Goal: Information Seeking & Learning: Find specific fact

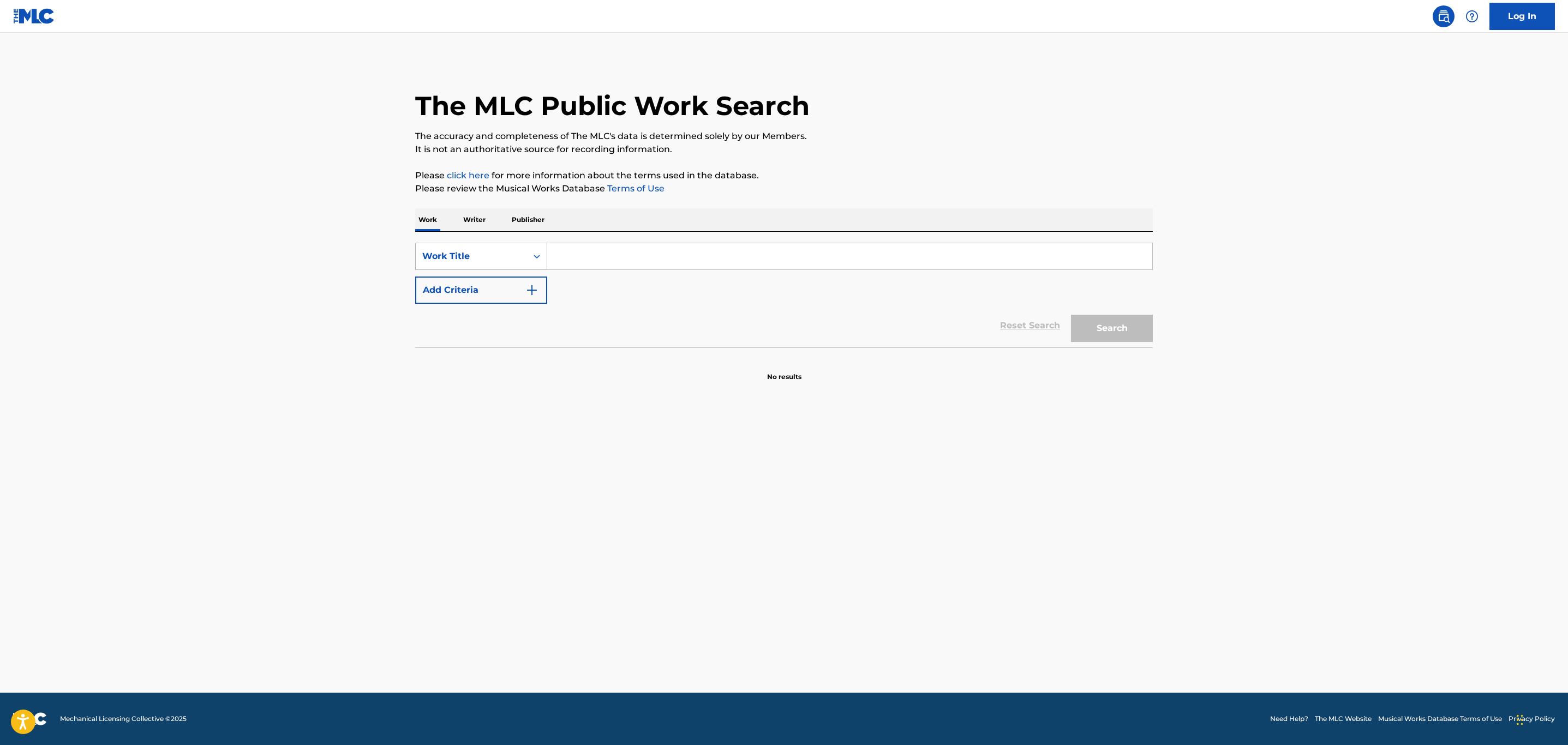
click at [462, 257] on div "Work Title" at bounding box center [471, 257] width 98 height 13
click at [480, 287] on div "MLC Song Code" at bounding box center [481, 283] width 131 height 27
click at [621, 259] on input "Search Form" at bounding box center [850, 256] width 605 height 26
paste input "W6395X"
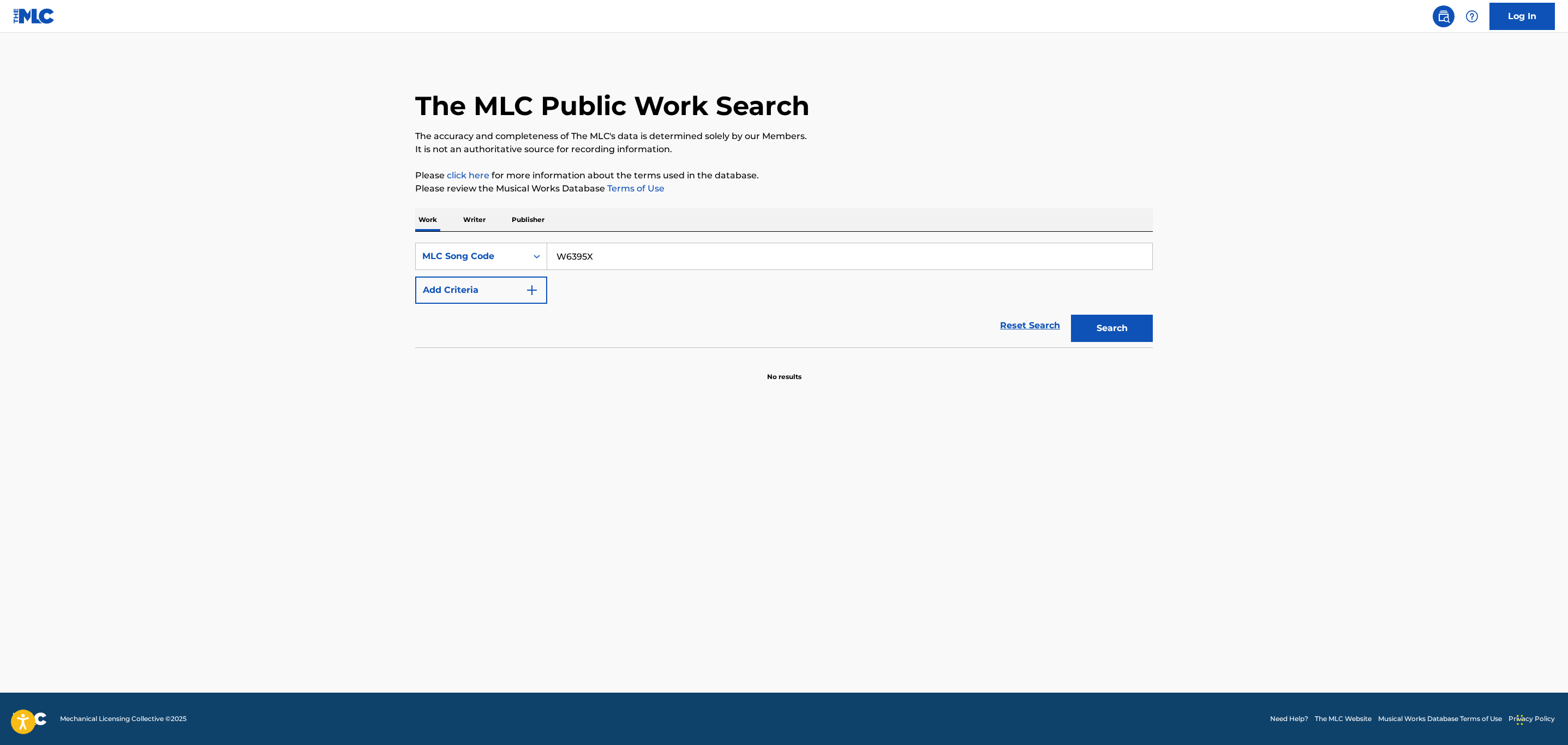
type input "W6395X"
click at [1160, 314] on div "The MLC Public Work Search The accuracy and completeness of The MLC's data is d…" at bounding box center [784, 221] width 764 height 322
click at [1121, 326] on button "Search" at bounding box center [1111, 328] width 82 height 27
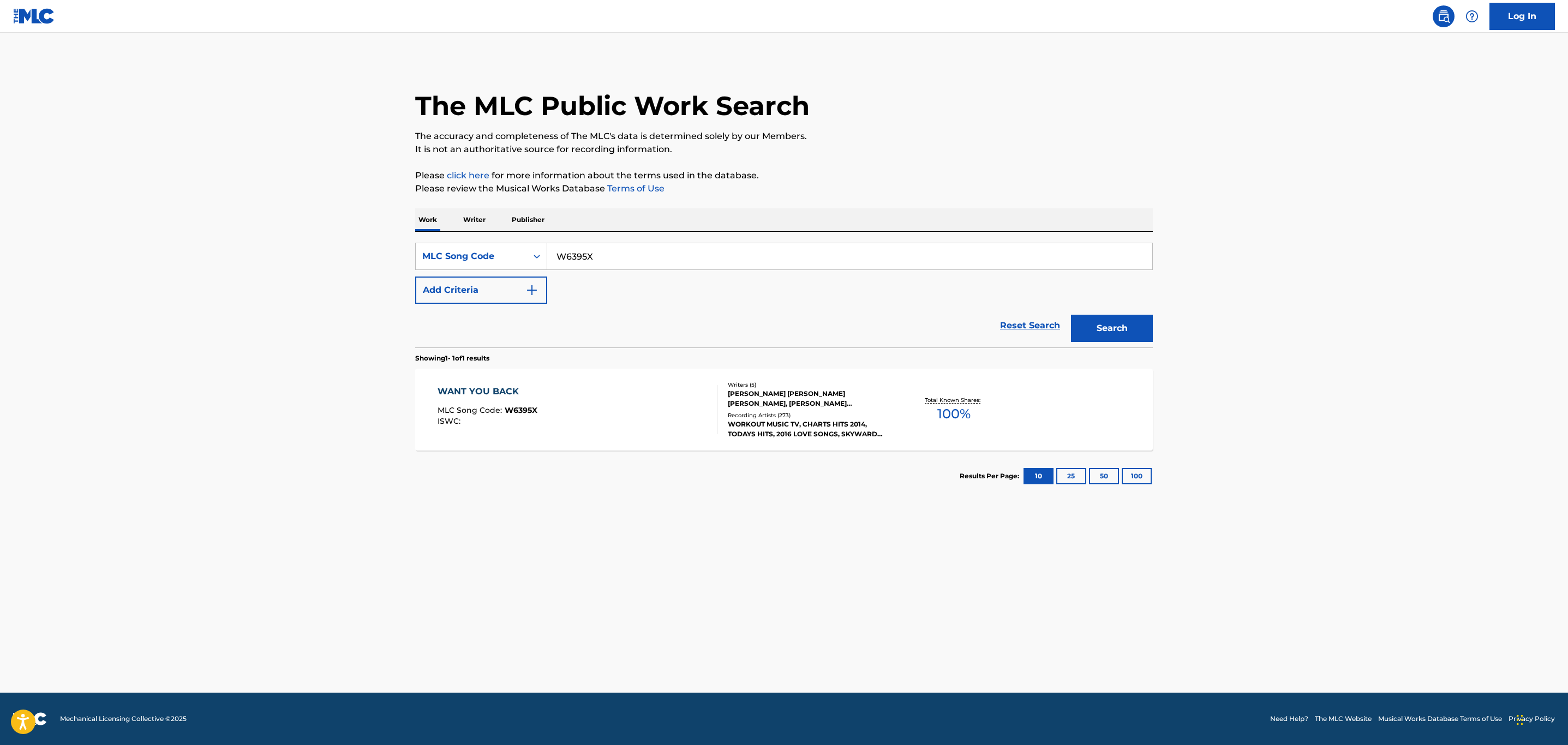
click at [542, 438] on div "WANT YOU BACK MLC Song Code : W6395X ISWC : Writers ( 5 ) [PERSON_NAME] [PERSON…" at bounding box center [784, 409] width 738 height 82
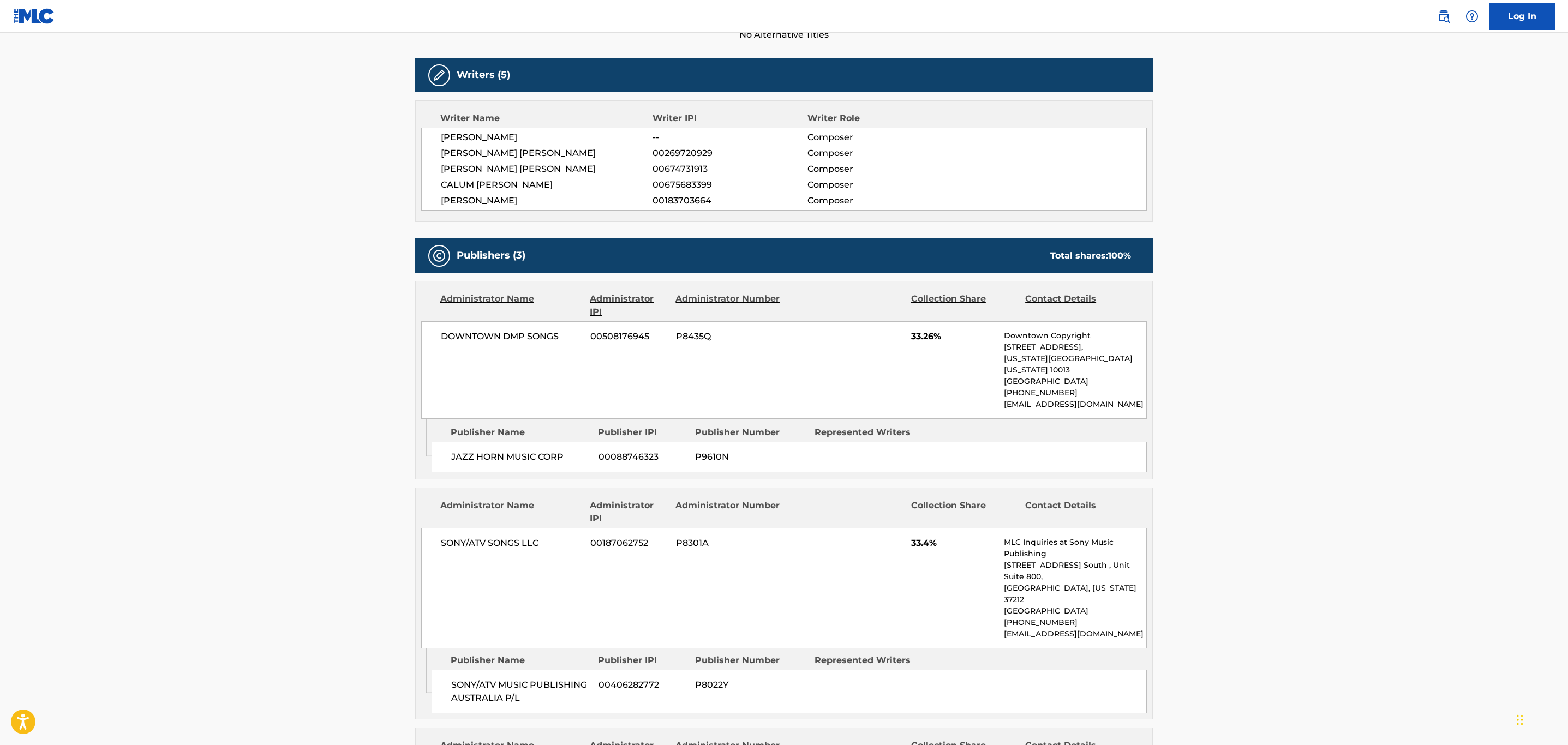
scroll to position [327, 0]
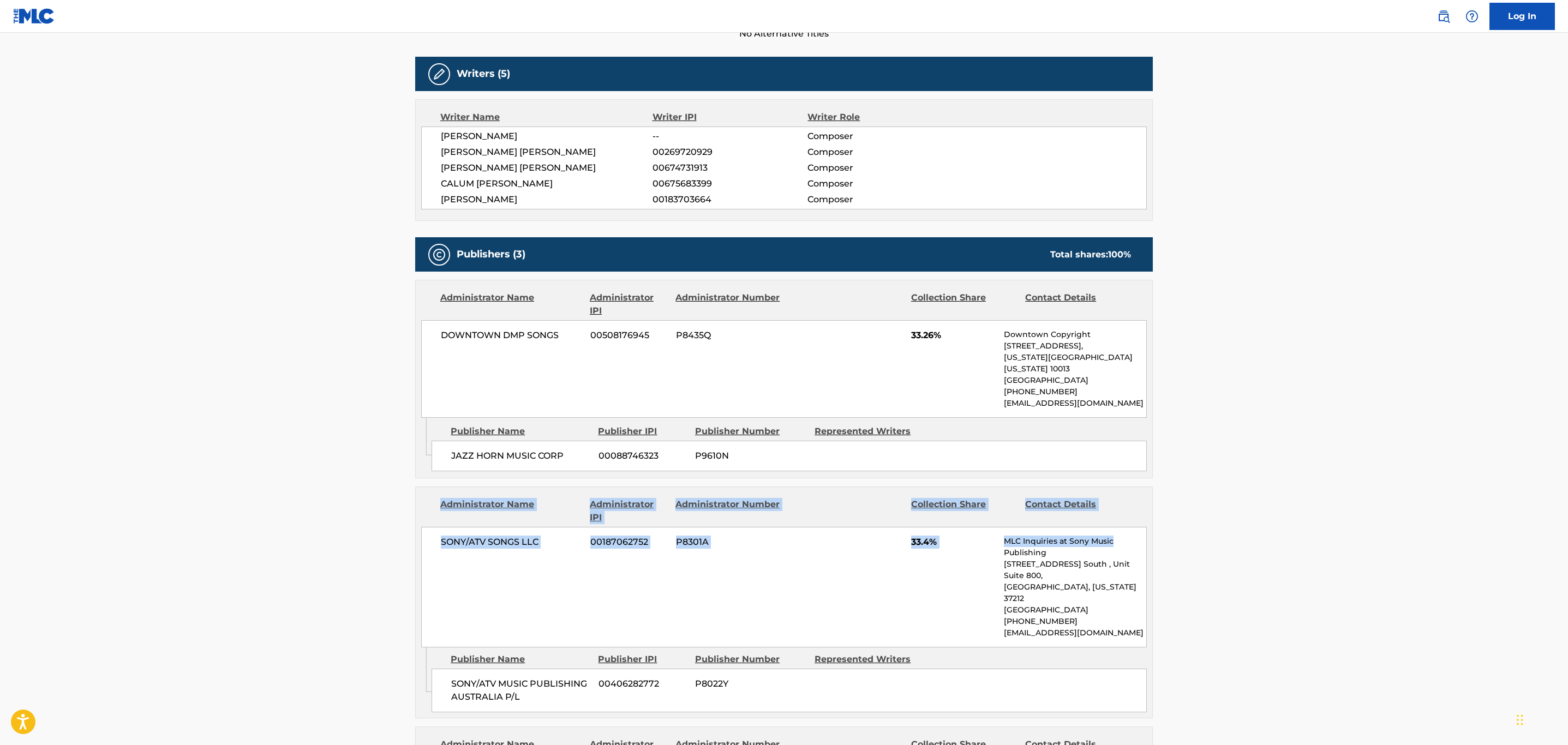
drag, startPoint x: 1567, startPoint y: 462, endPoint x: 1554, endPoint y: 518, distance: 57.5
click at [1554, 518] on main "< Back to public search results Copy work link WANT YOU BACK Work Detail Member…" at bounding box center [784, 521] width 1568 height 1631
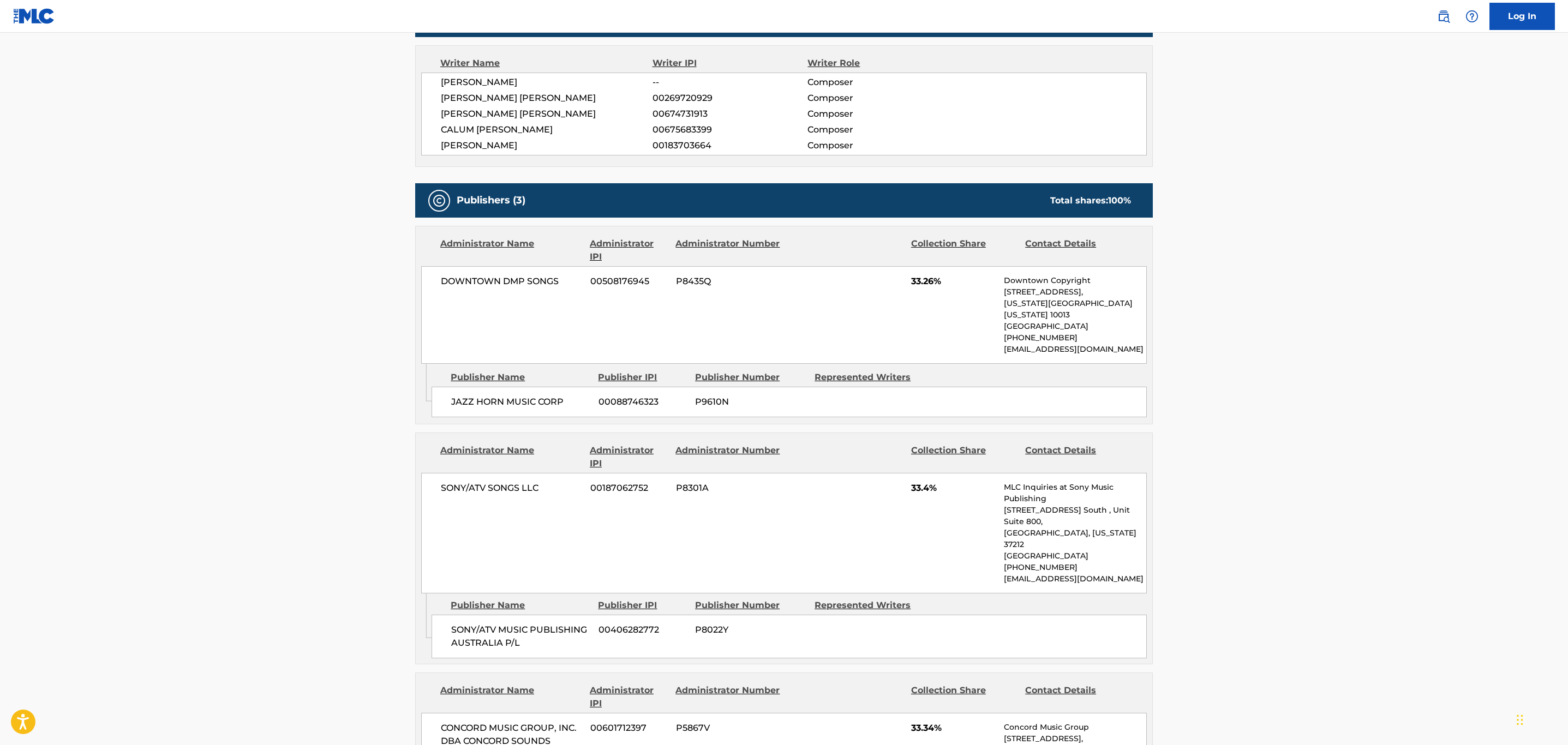
click at [1210, 514] on main "< Back to public search results Copy work link WANT YOU BACK Work Detail Member…" at bounding box center [784, 467] width 1568 height 1631
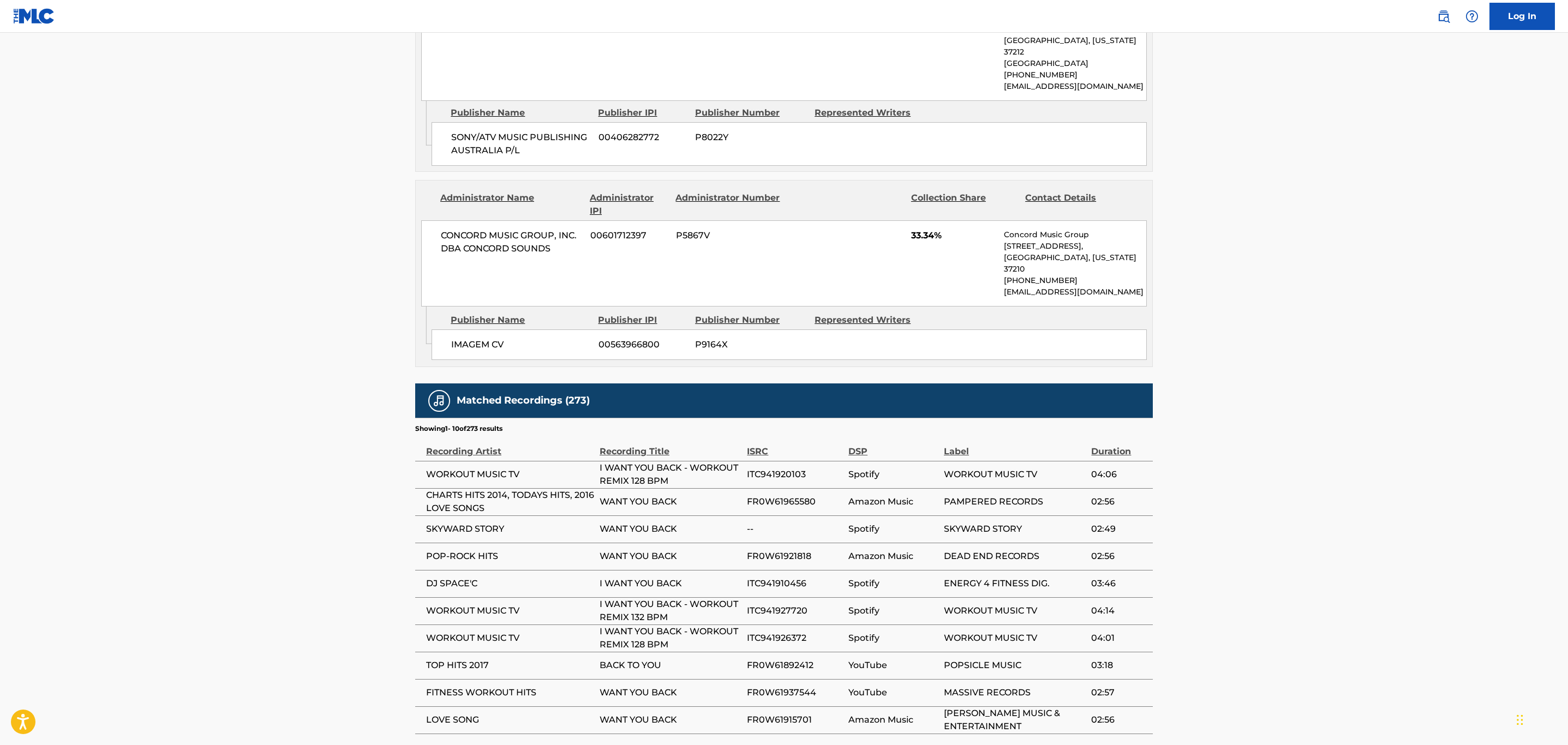
scroll to position [900, 0]
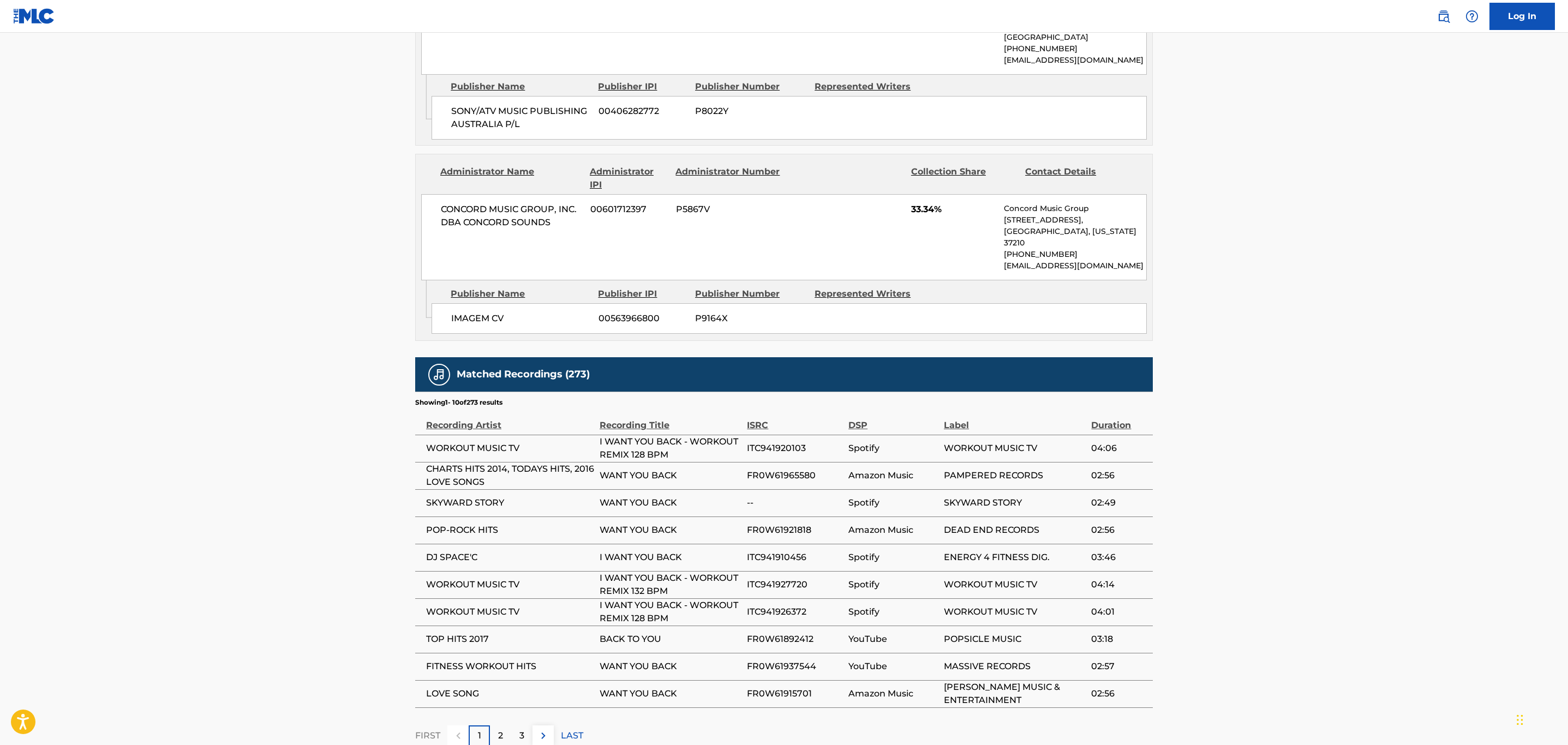
click at [502, 729] on p "2" at bounding box center [501, 736] width 5 height 13
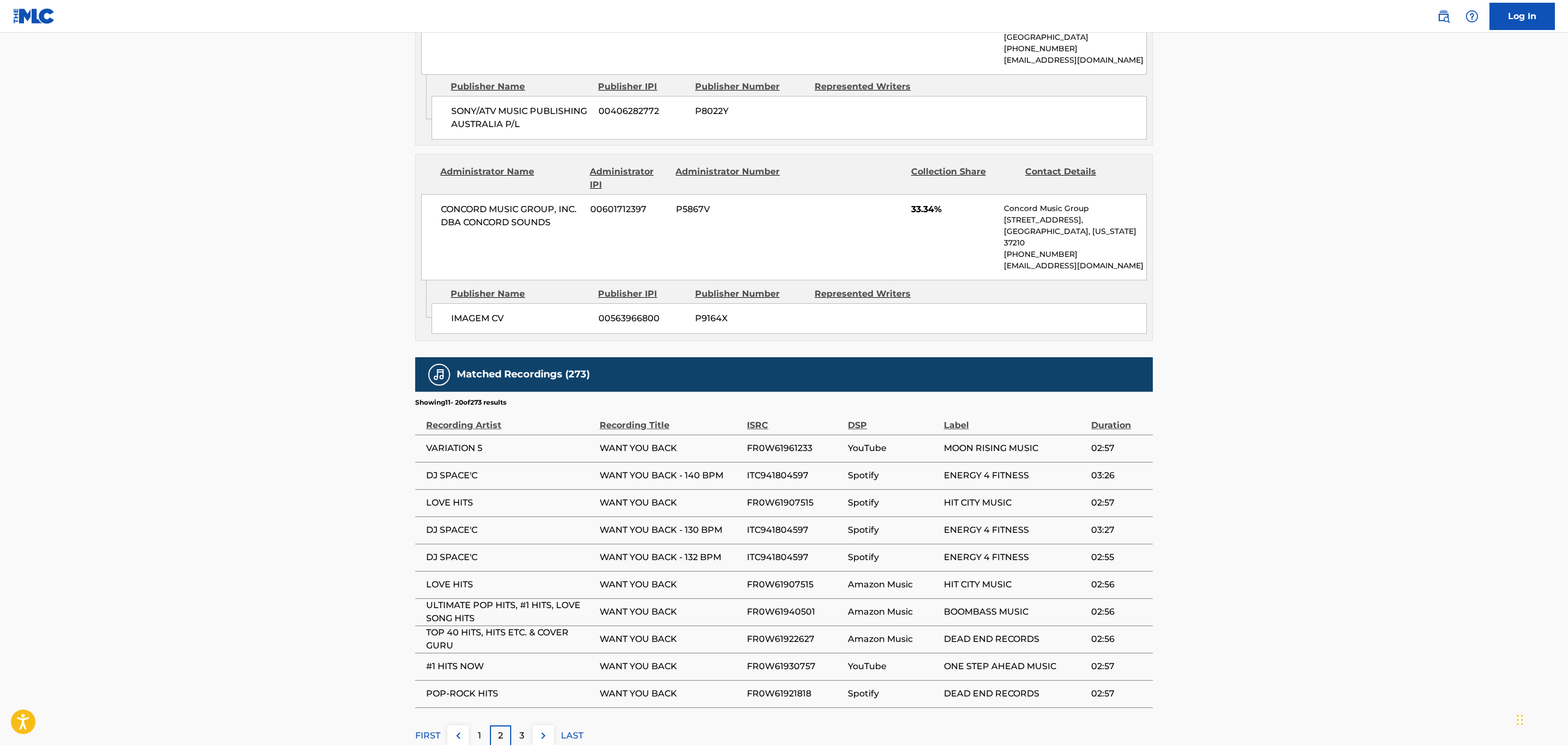
click at [521, 729] on p "3" at bounding box center [522, 736] width 5 height 13
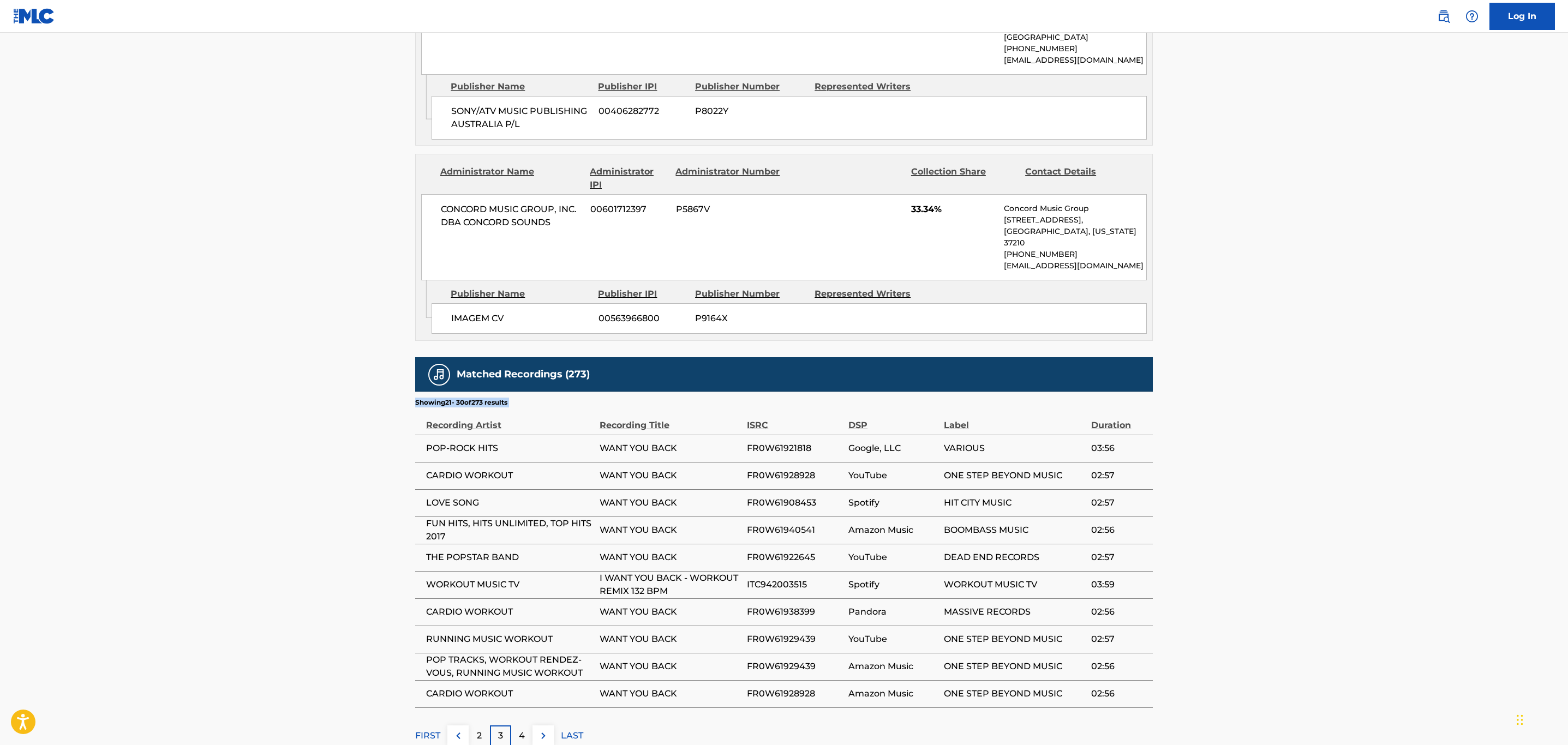
drag, startPoint x: 1565, startPoint y: 416, endPoint x: 1571, endPoint y: 323, distance: 93.2
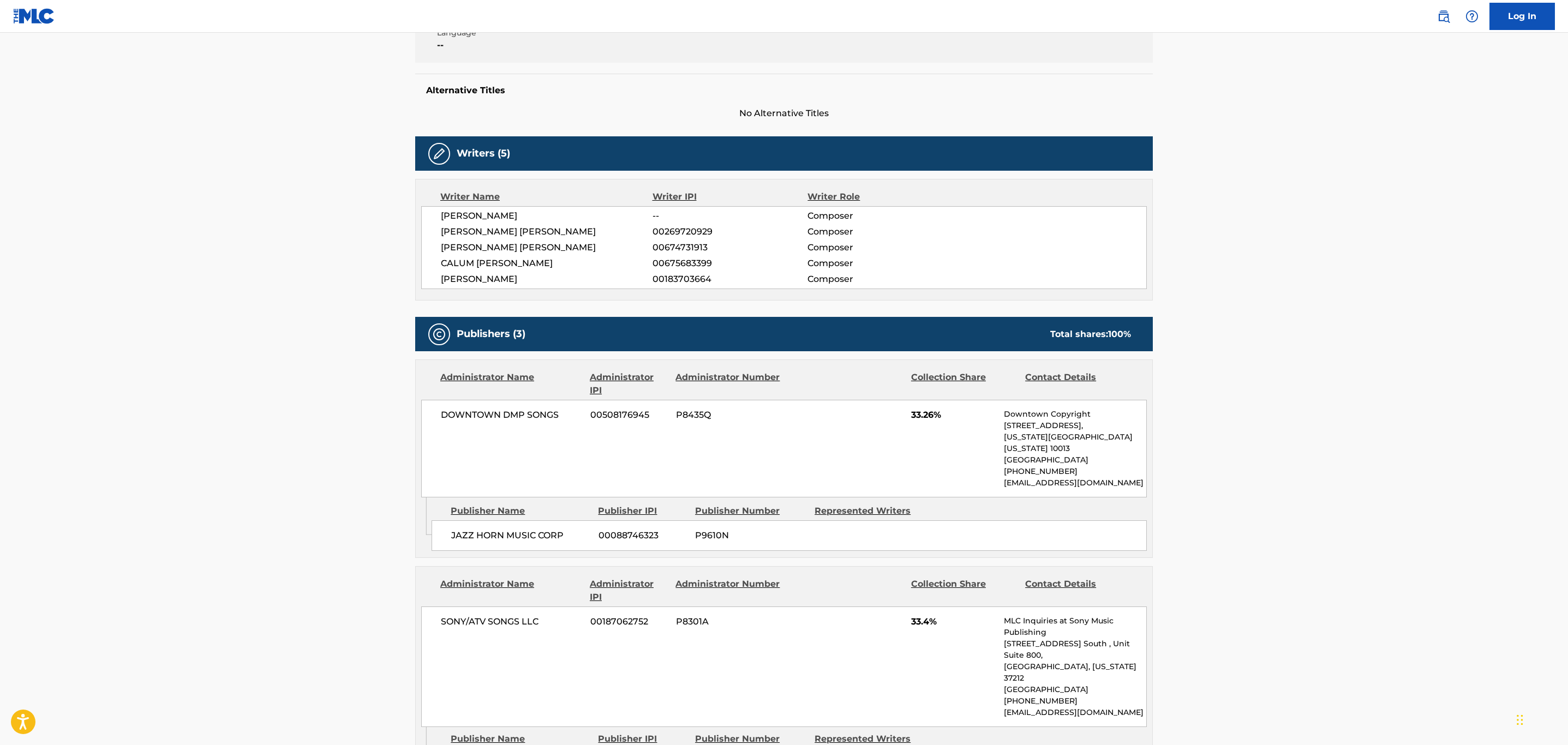
scroll to position [134, 0]
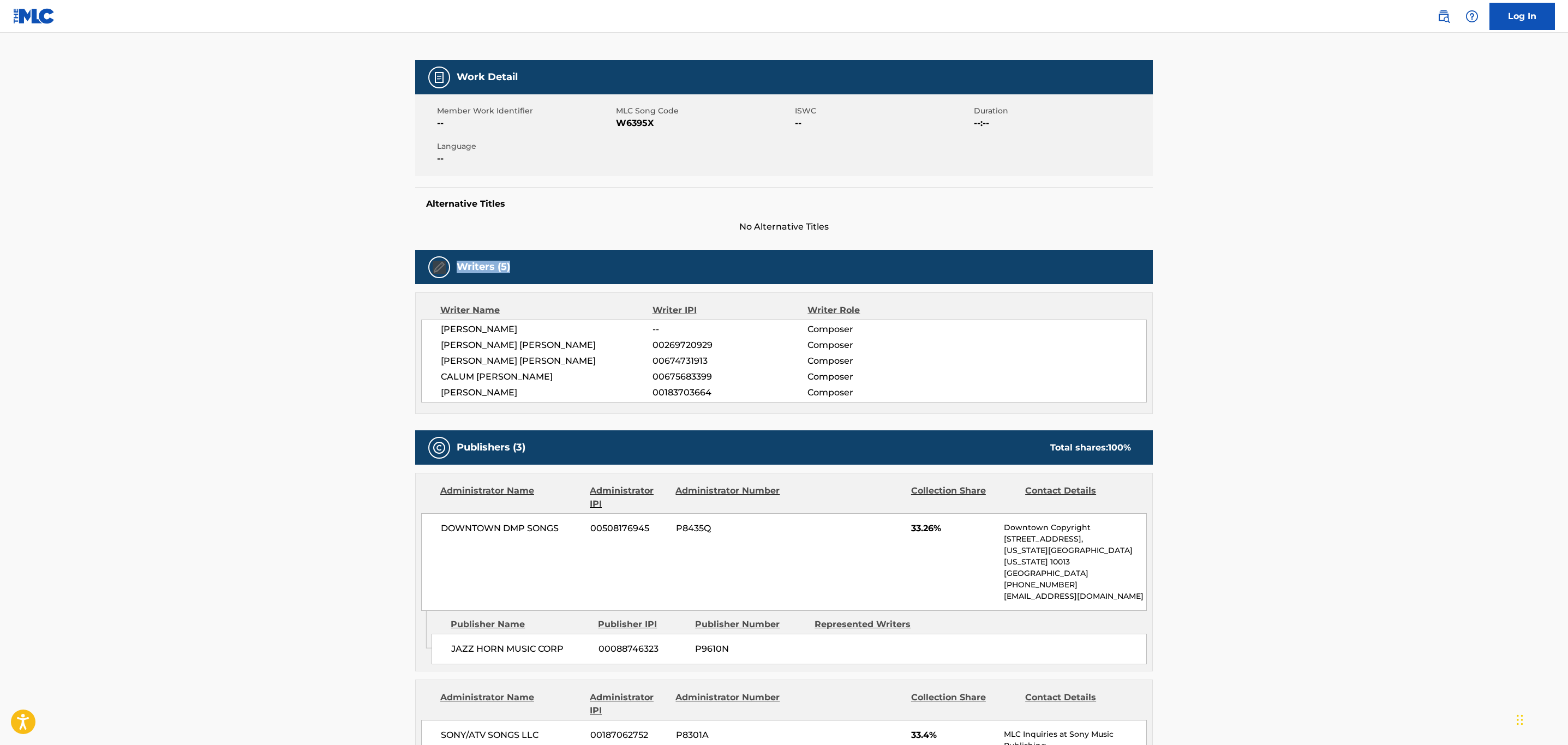
drag, startPoint x: 1567, startPoint y: 266, endPoint x: 1571, endPoint y: 218, distance: 48.2
click at [1567, 218] on html "Accessibility Screen-Reader Guide, Feedback, and Issue Reporting | New window L…" at bounding box center [784, 238] width 1568 height 745
click at [1387, 262] on main "< Back to public search results Copy work link WANT YOU BACK Work Detail Member…" at bounding box center [784, 714] width 1568 height 1631
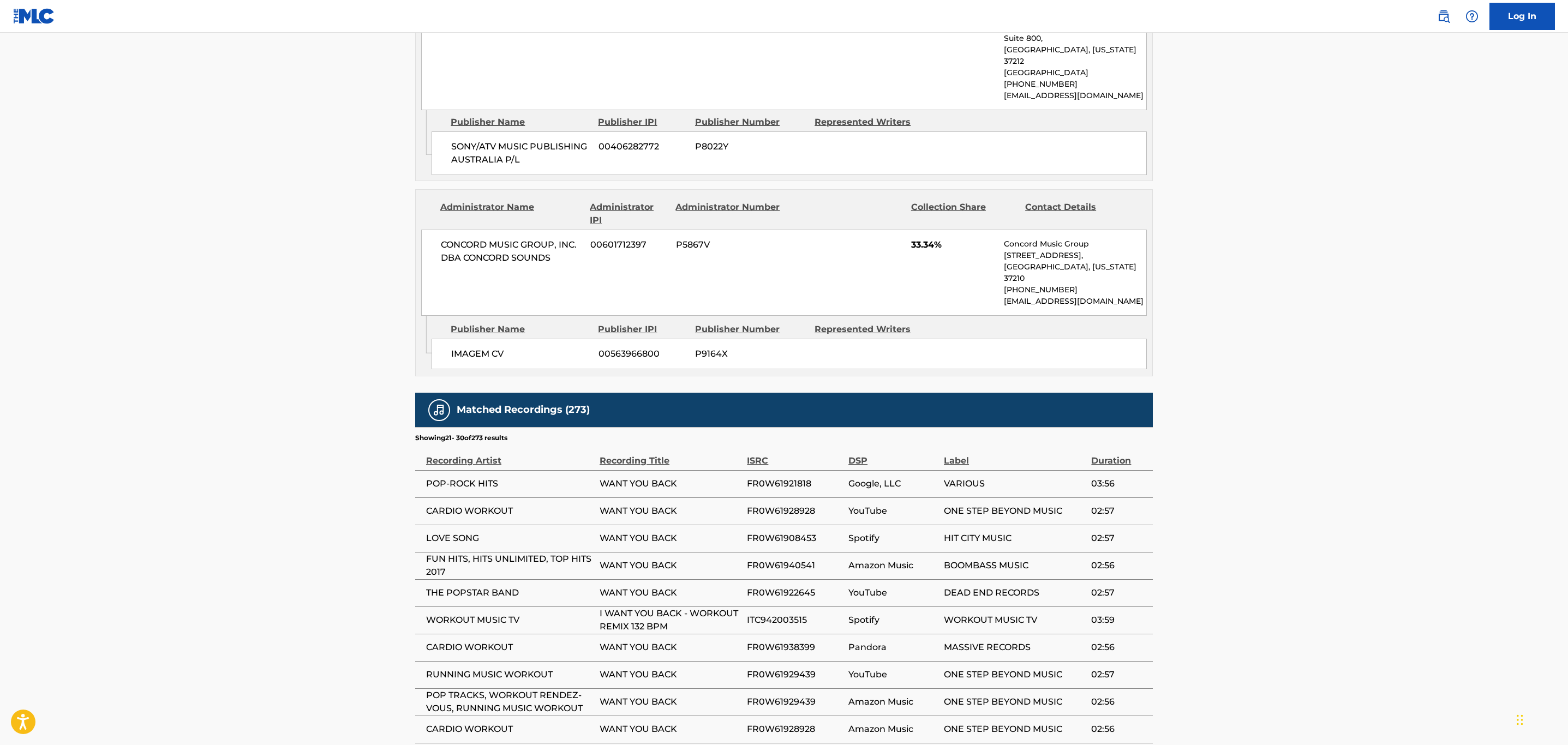
scroll to position [930, 0]
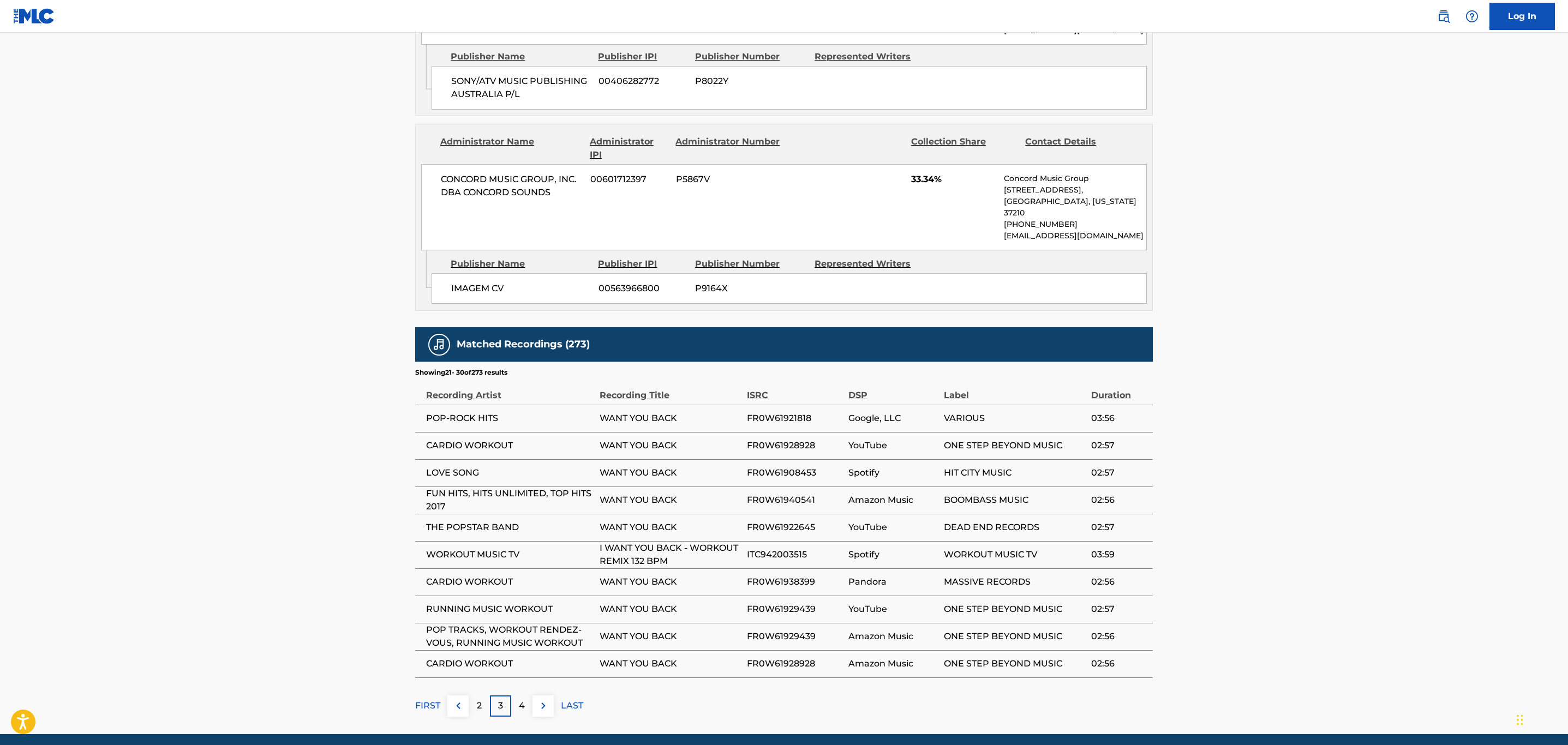
click at [528, 695] on div "4" at bounding box center [522, 706] width 22 height 22
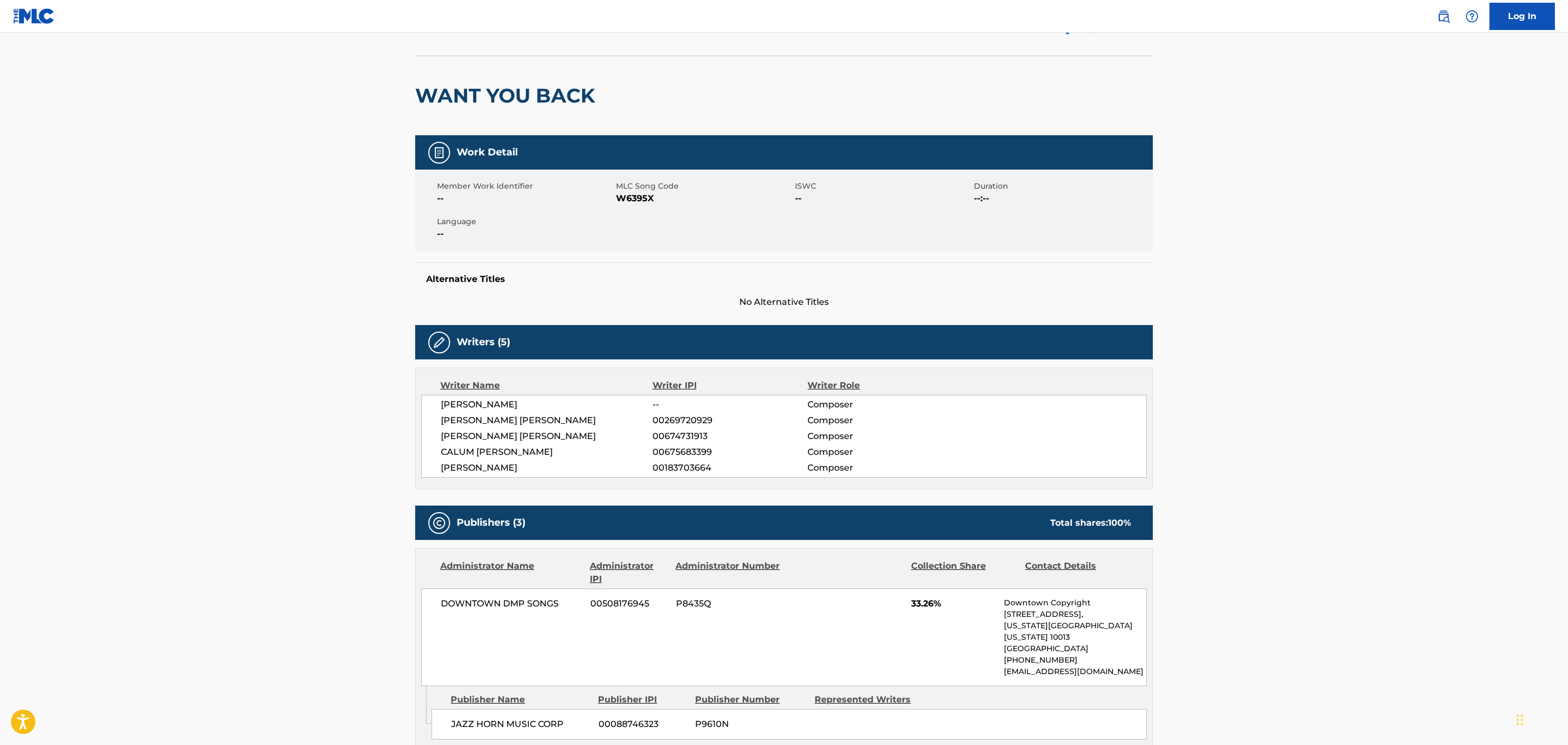
scroll to position [30, 0]
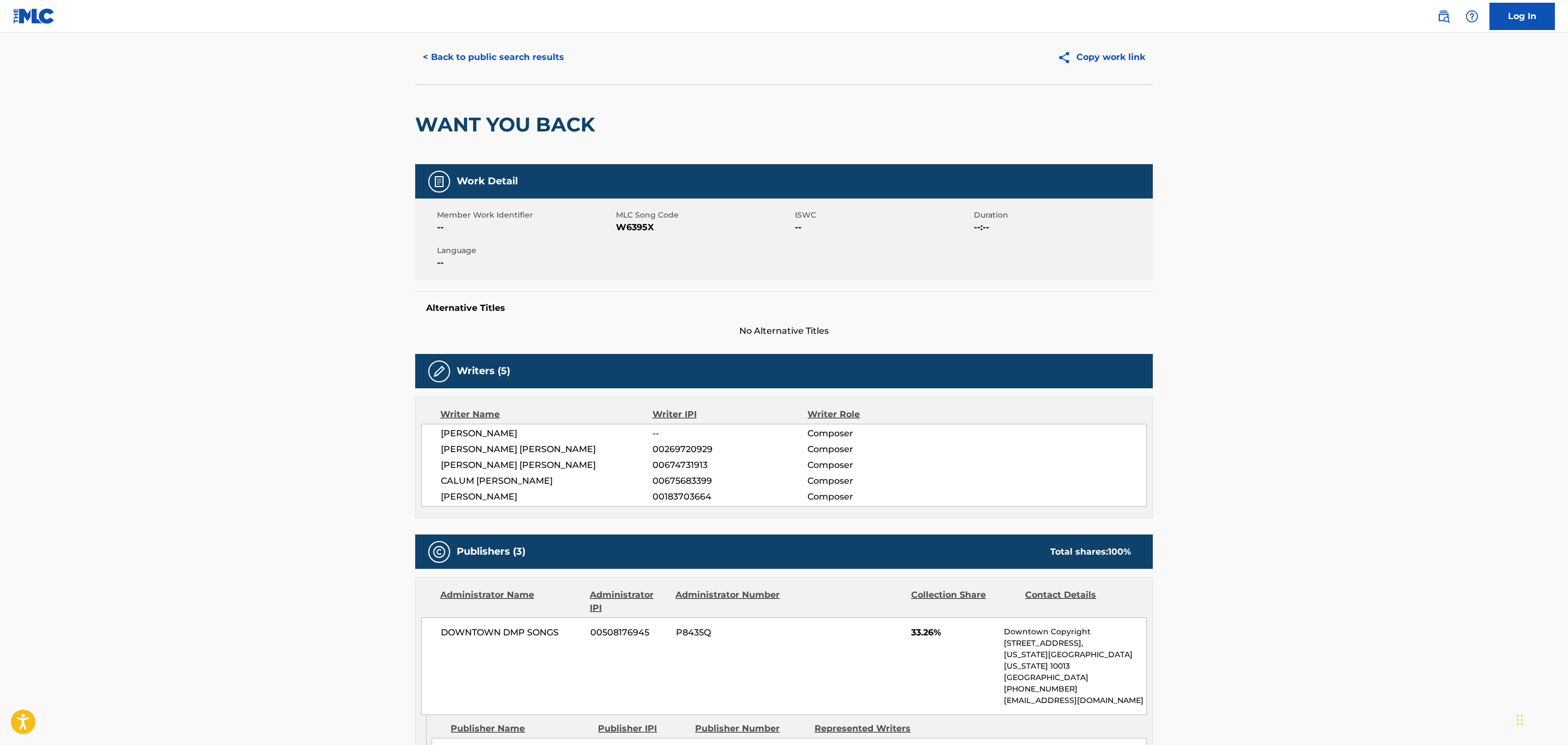
click at [521, 72] on div "< Back to public search results Copy work link" at bounding box center [784, 57] width 738 height 55
click at [521, 71] on button "< Back to public search results" at bounding box center [494, 57] width 157 height 27
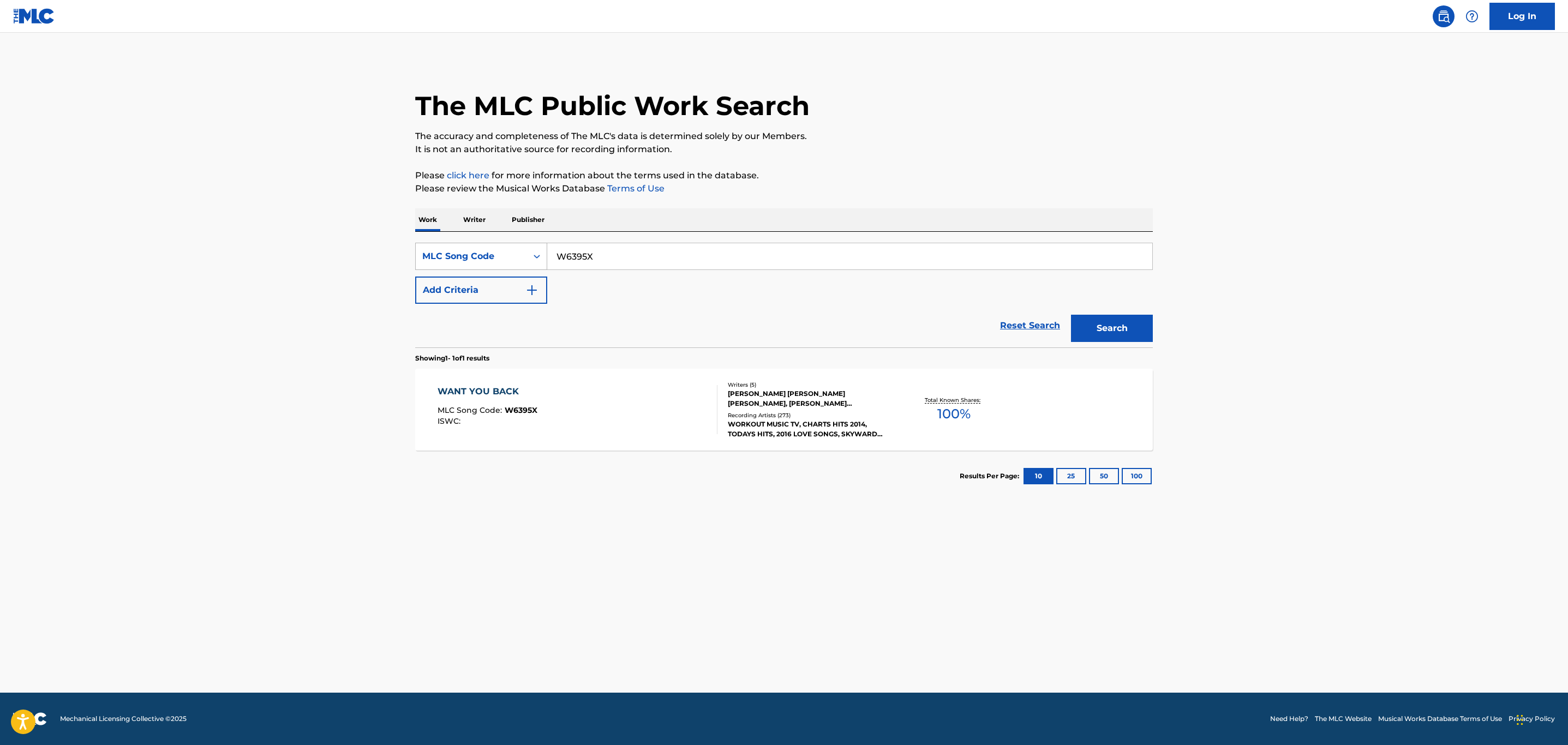
click at [498, 263] on div "MLC Song Code" at bounding box center [471, 257] width 111 height 21
click at [496, 287] on div "Work Title" at bounding box center [481, 283] width 131 height 27
click at [583, 255] on input "Search Form" at bounding box center [850, 256] width 605 height 26
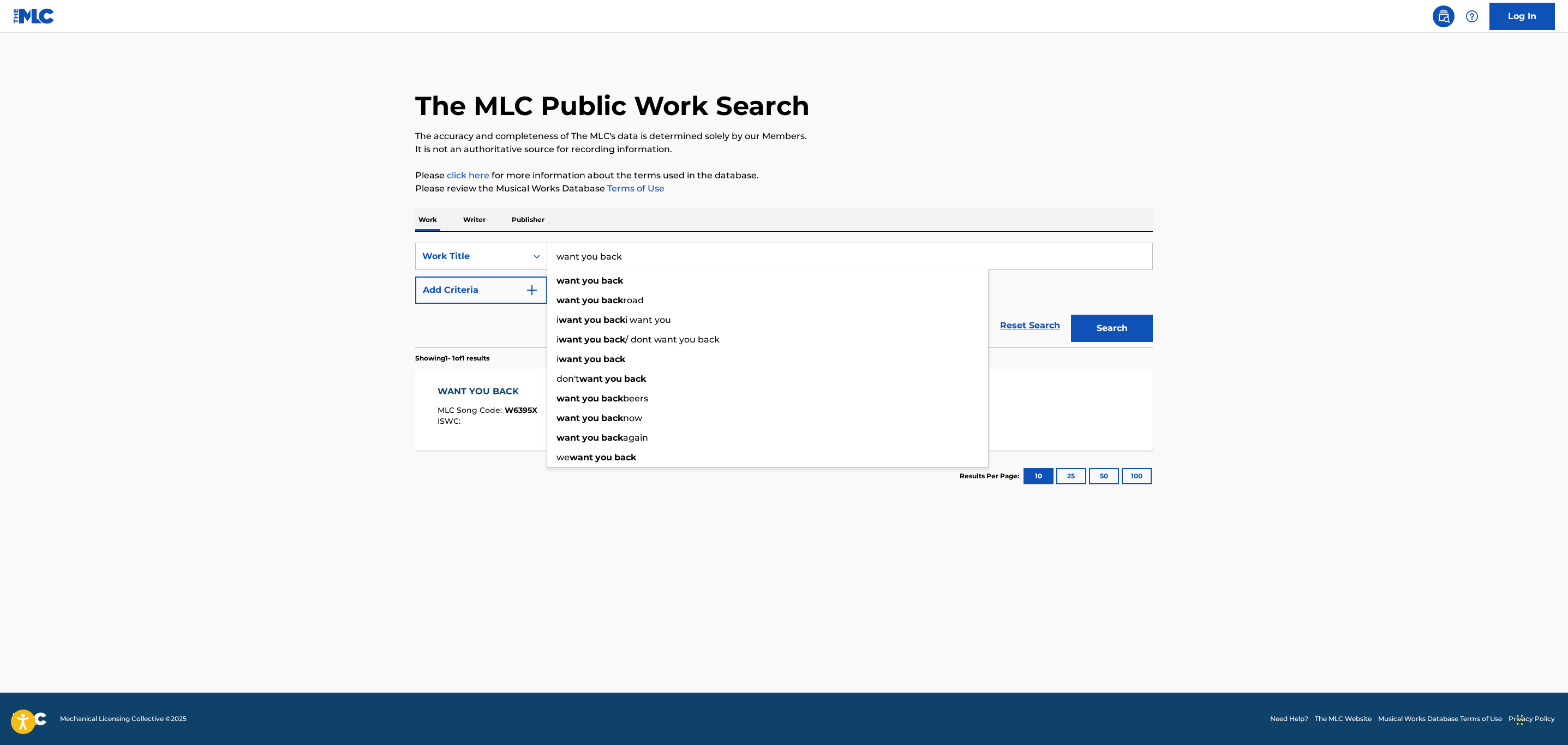
type input "want you back"
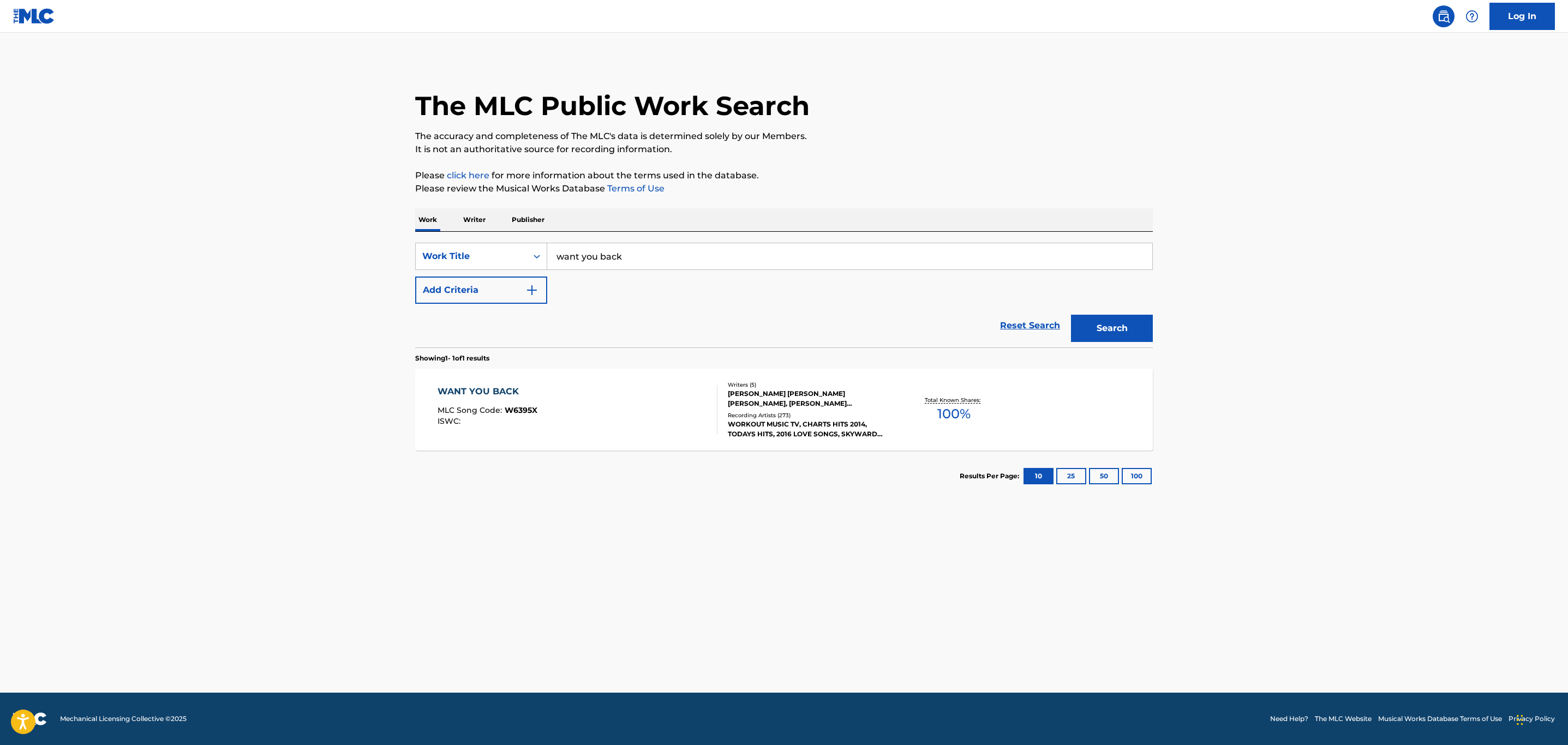
click at [498, 298] on button "Add Criteria" at bounding box center [482, 290] width 132 height 27
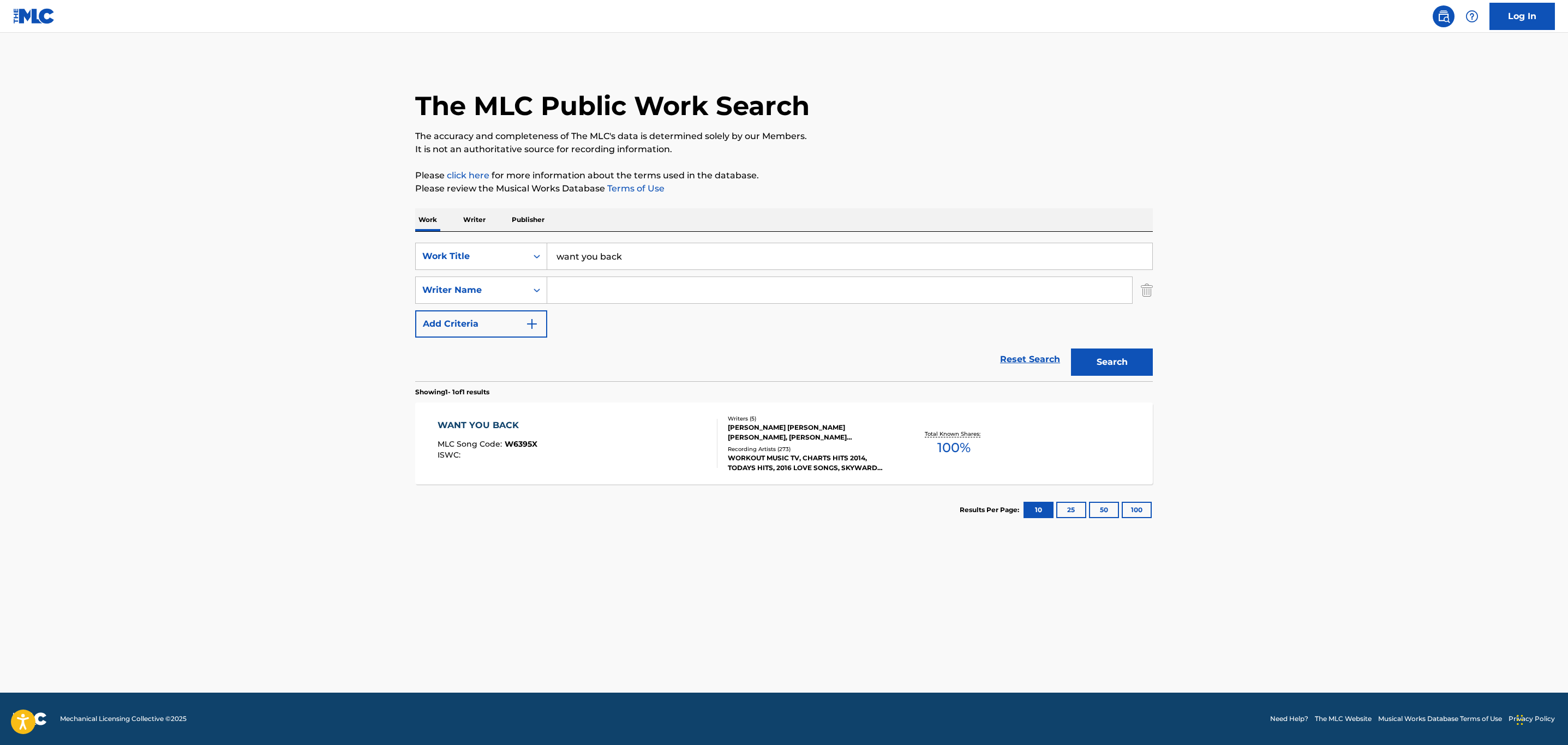
click at [576, 292] on input "Search Form" at bounding box center [840, 290] width 585 height 26
type input "hood"
click at [1071, 349] on button "Search" at bounding box center [1111, 362] width 82 height 27
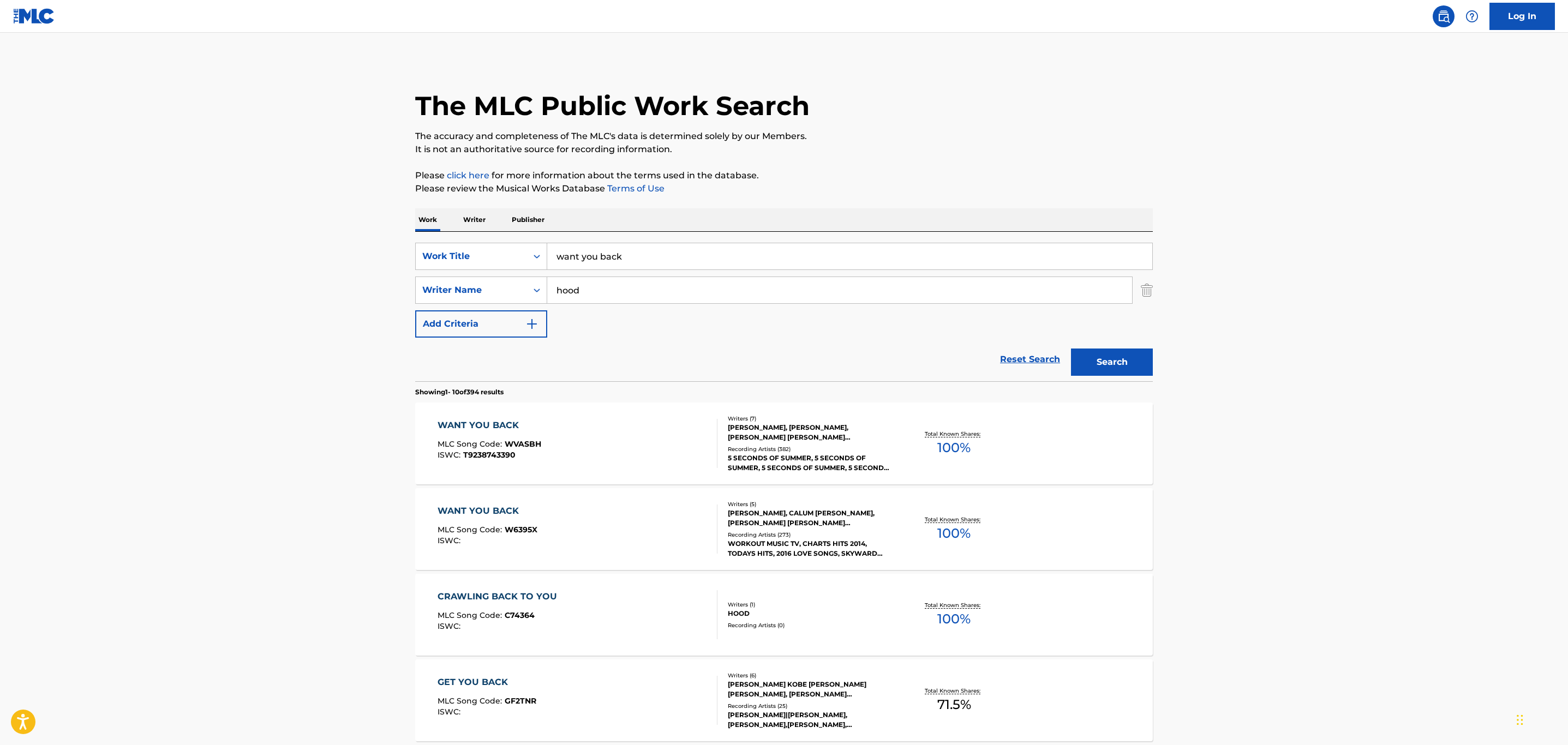
click at [671, 462] on div "WANT YOU BACK MLC Song Code : WVASBH ISWC : T9238743390" at bounding box center [578, 443] width 280 height 49
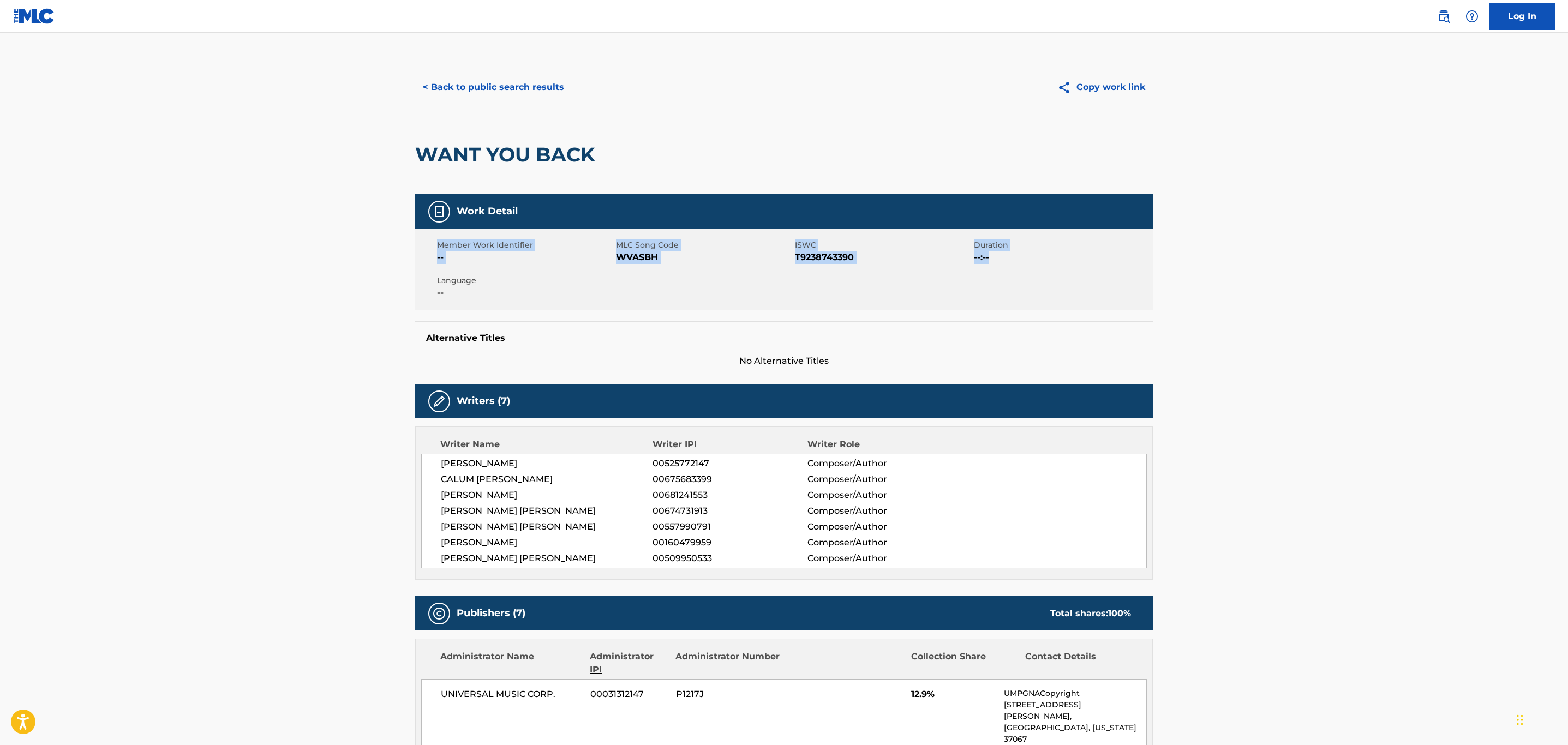
drag, startPoint x: 1568, startPoint y: 212, endPoint x: 1561, endPoint y: 313, distance: 101.2
click at [644, 253] on span "WVASBH" at bounding box center [704, 257] width 176 height 13
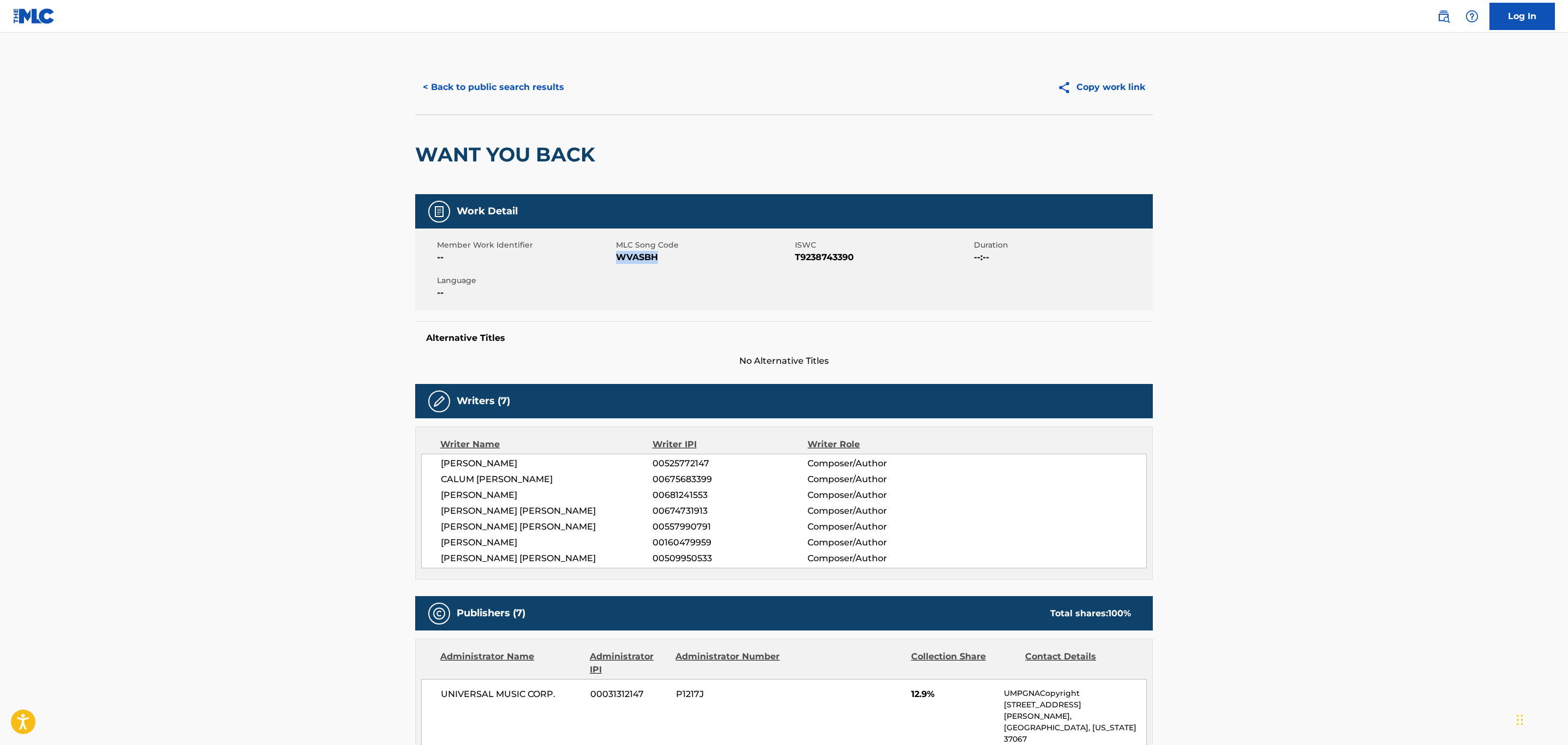
copy span "WVASBH"
click at [473, 60] on div "< Back to public search results Copy work link" at bounding box center [784, 87] width 738 height 55
click at [472, 78] on button "< Back to public search results" at bounding box center [494, 87] width 157 height 27
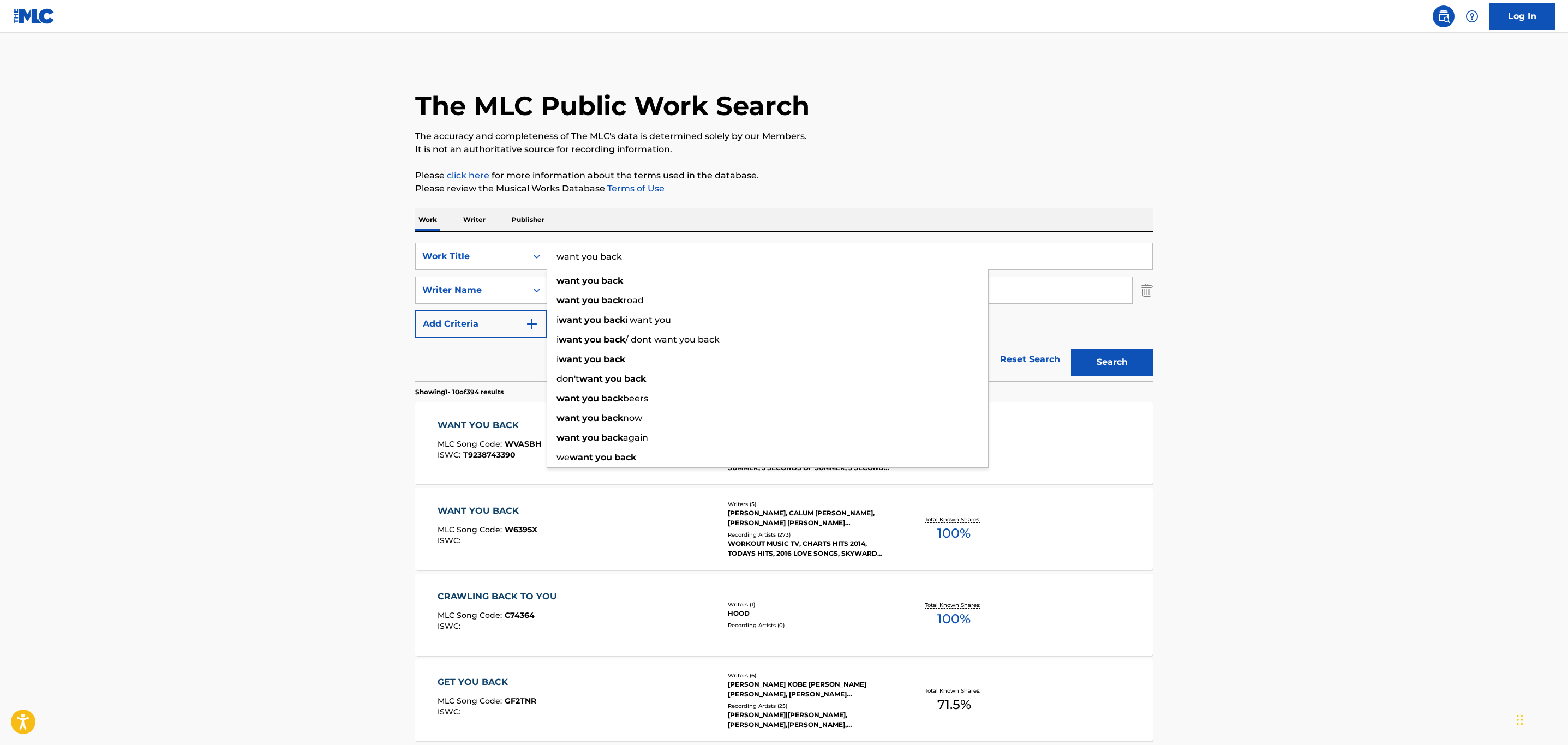
drag, startPoint x: 634, startPoint y: 257, endPoint x: 551, endPoint y: 246, distance: 83.7
click at [551, 246] on input "want you back" at bounding box center [850, 256] width 605 height 26
click at [376, 319] on main "The MLC Public Work Search The accuracy and completeness of The MLC's data is d…" at bounding box center [784, 674] width 1568 height 1284
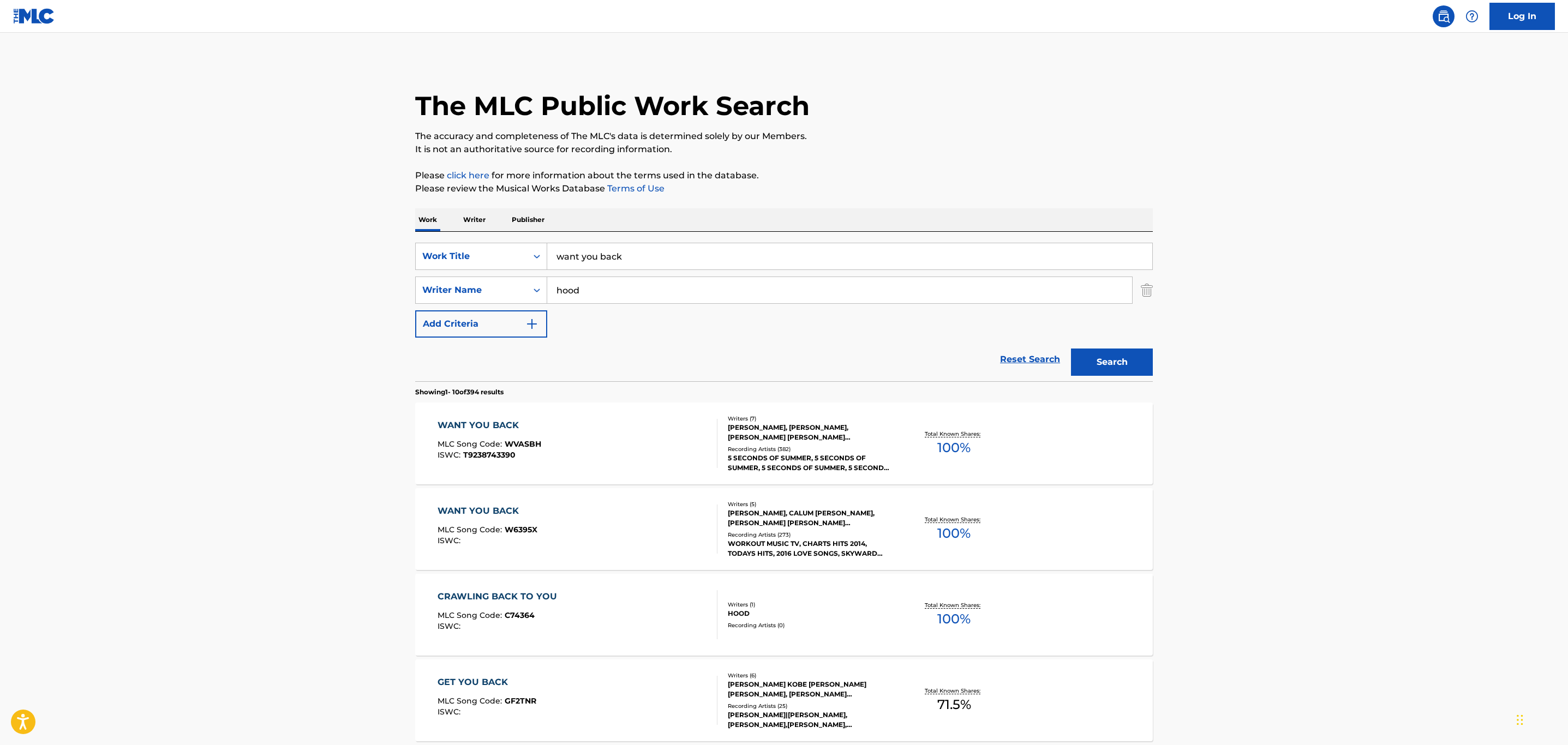
click at [627, 452] on div "WANT YOU BACK MLC Song Code : WVASBH ISWC : T9238743390" at bounding box center [578, 443] width 280 height 49
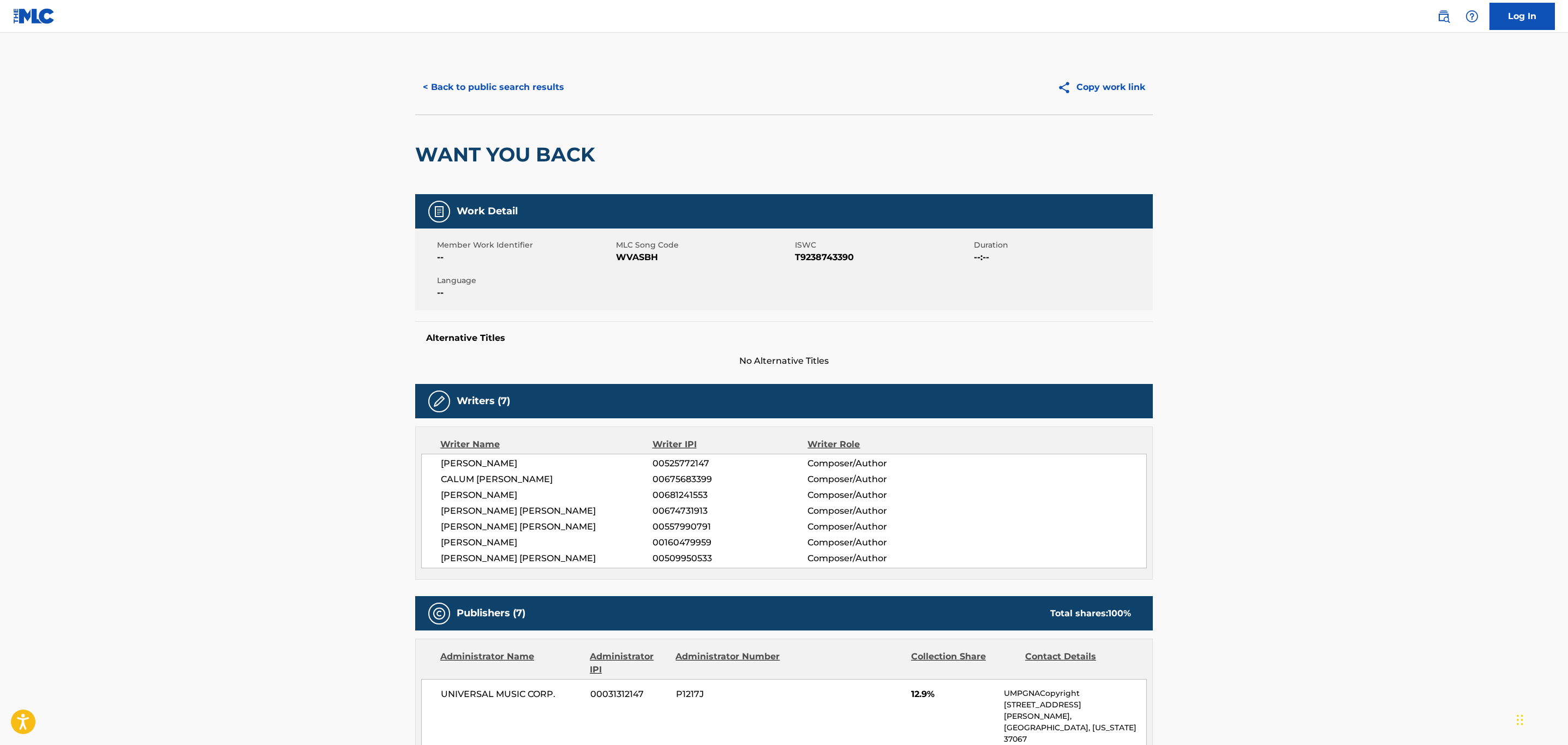
click at [630, 255] on span "WVASBH" at bounding box center [704, 257] width 176 height 13
copy span "WVASBH"
click at [505, 91] on button "< Back to public search results" at bounding box center [494, 87] width 157 height 27
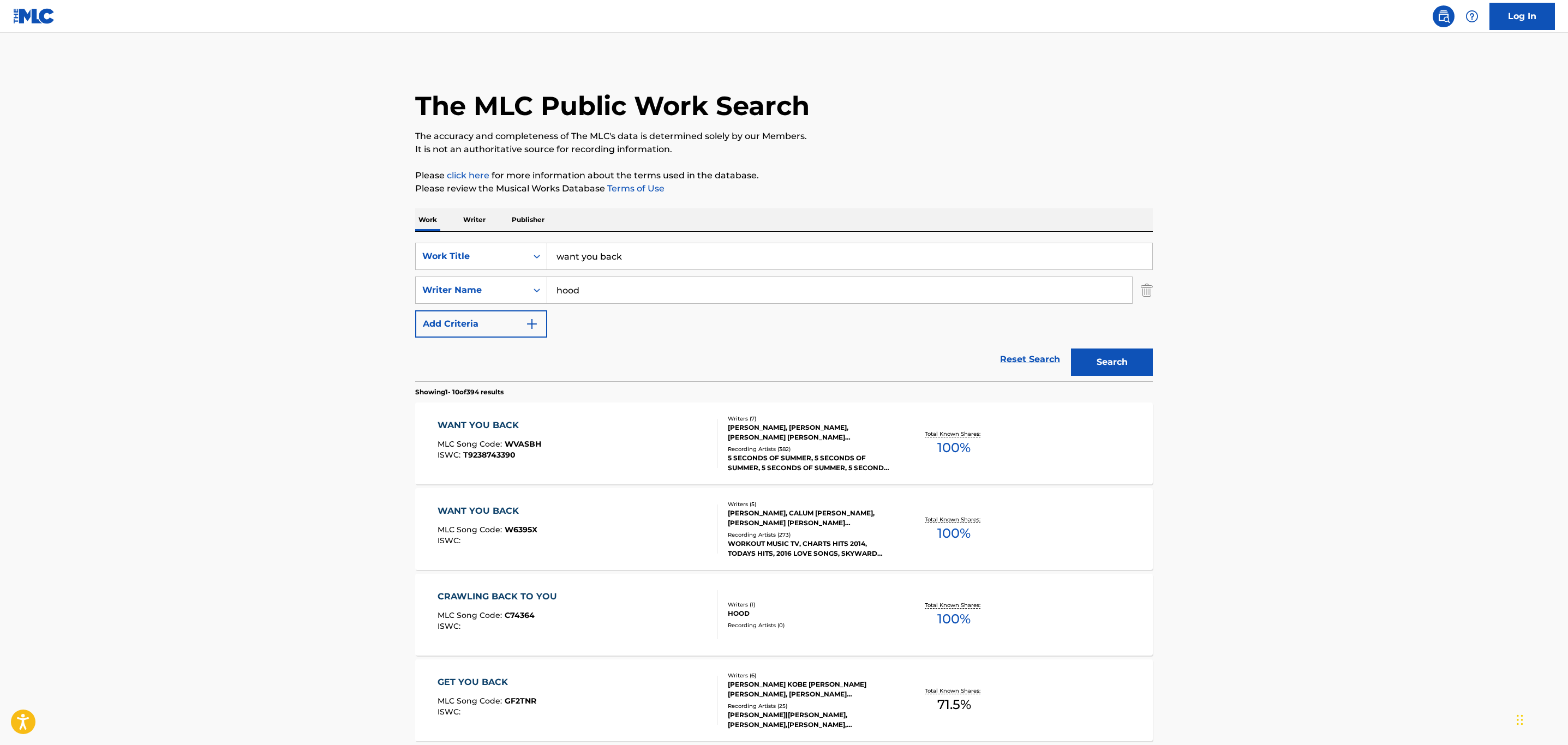
click at [651, 537] on div "WANT YOU BACK MLC Song Code : W6395X ISWC :" at bounding box center [578, 529] width 280 height 49
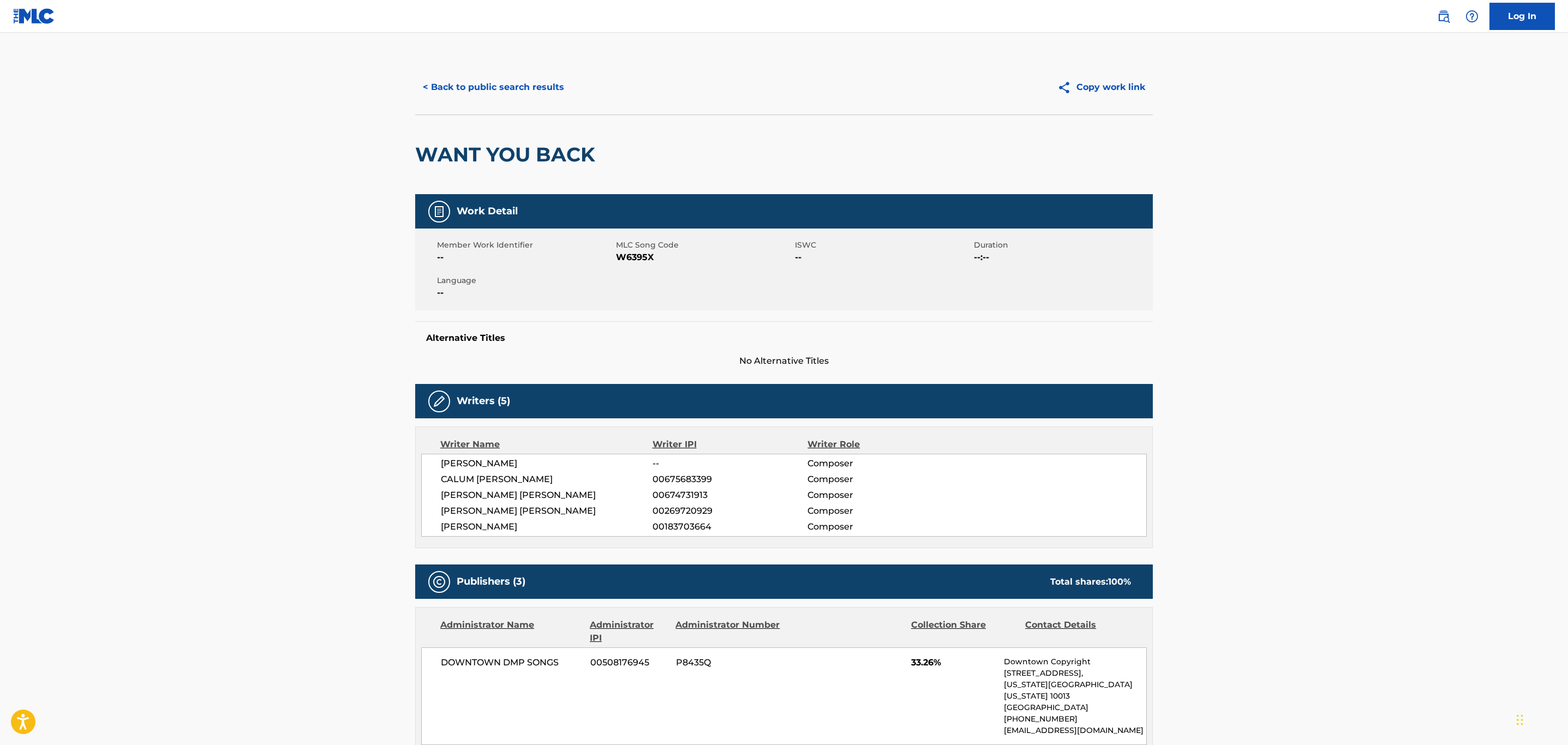
click at [546, 86] on button "< Back to public search results" at bounding box center [494, 87] width 157 height 27
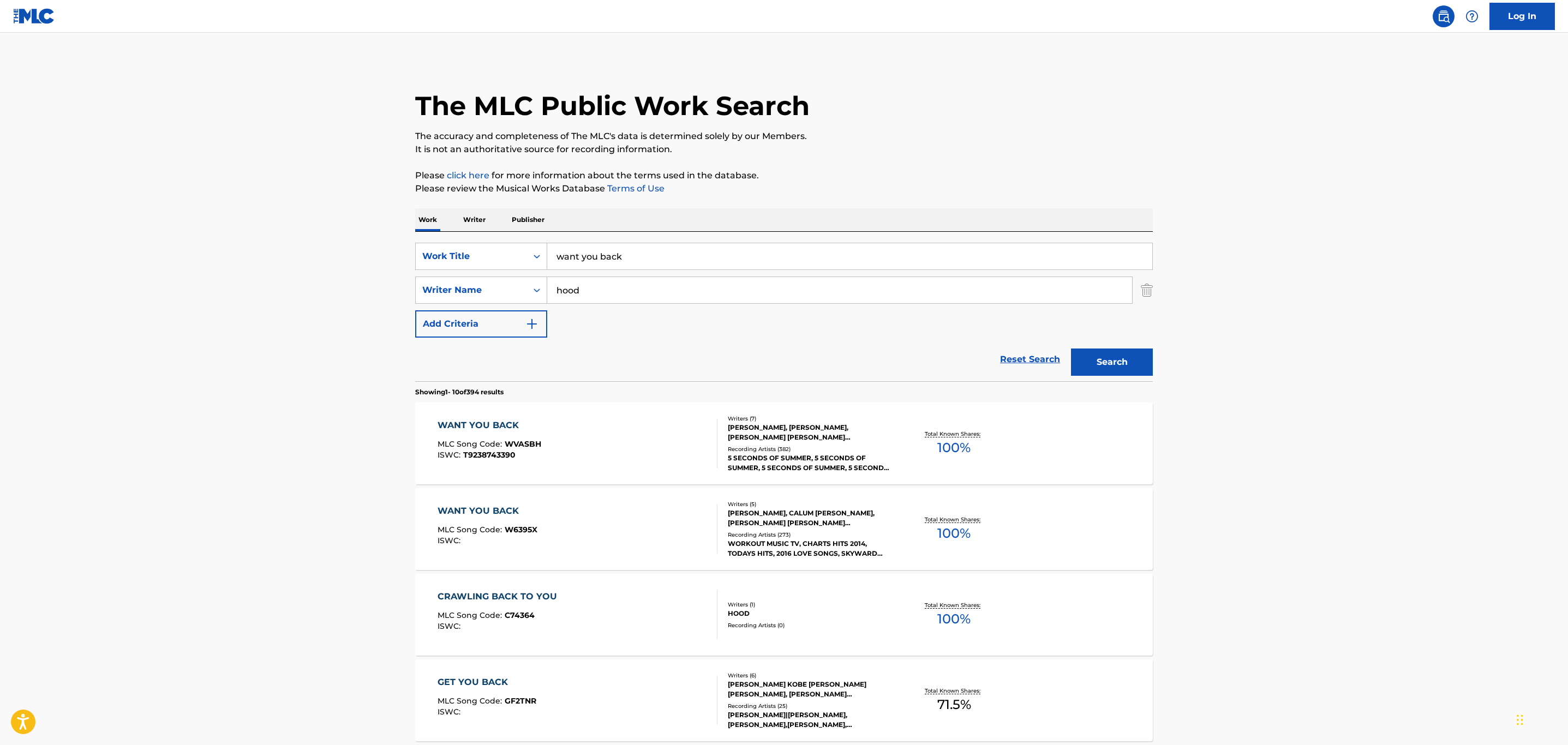
click at [564, 436] on div "WANT YOU BACK MLC Song Code : WVASBH ISWC : T9238743390" at bounding box center [578, 443] width 280 height 49
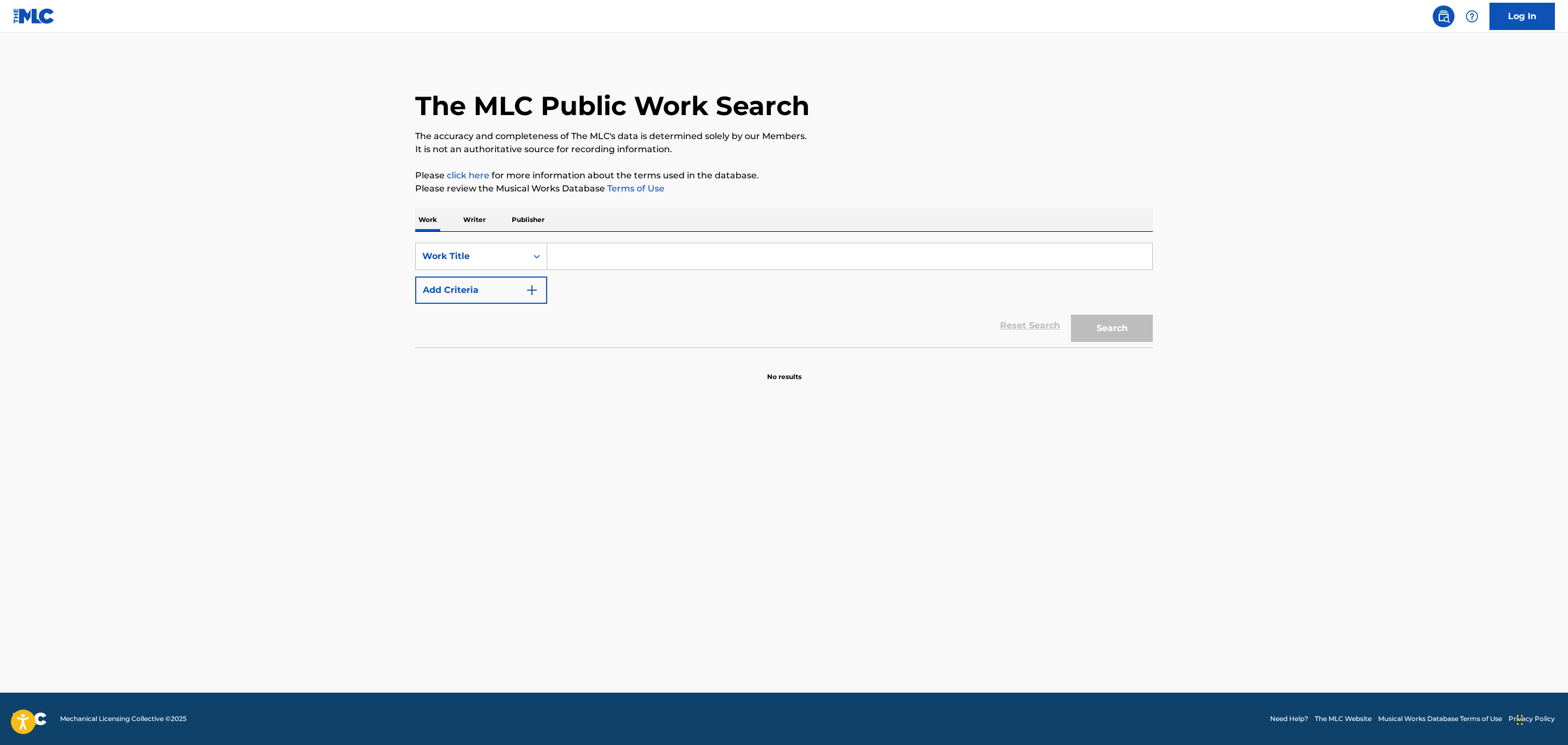
click at [565, 253] on input "Search Form" at bounding box center [850, 256] width 605 height 26
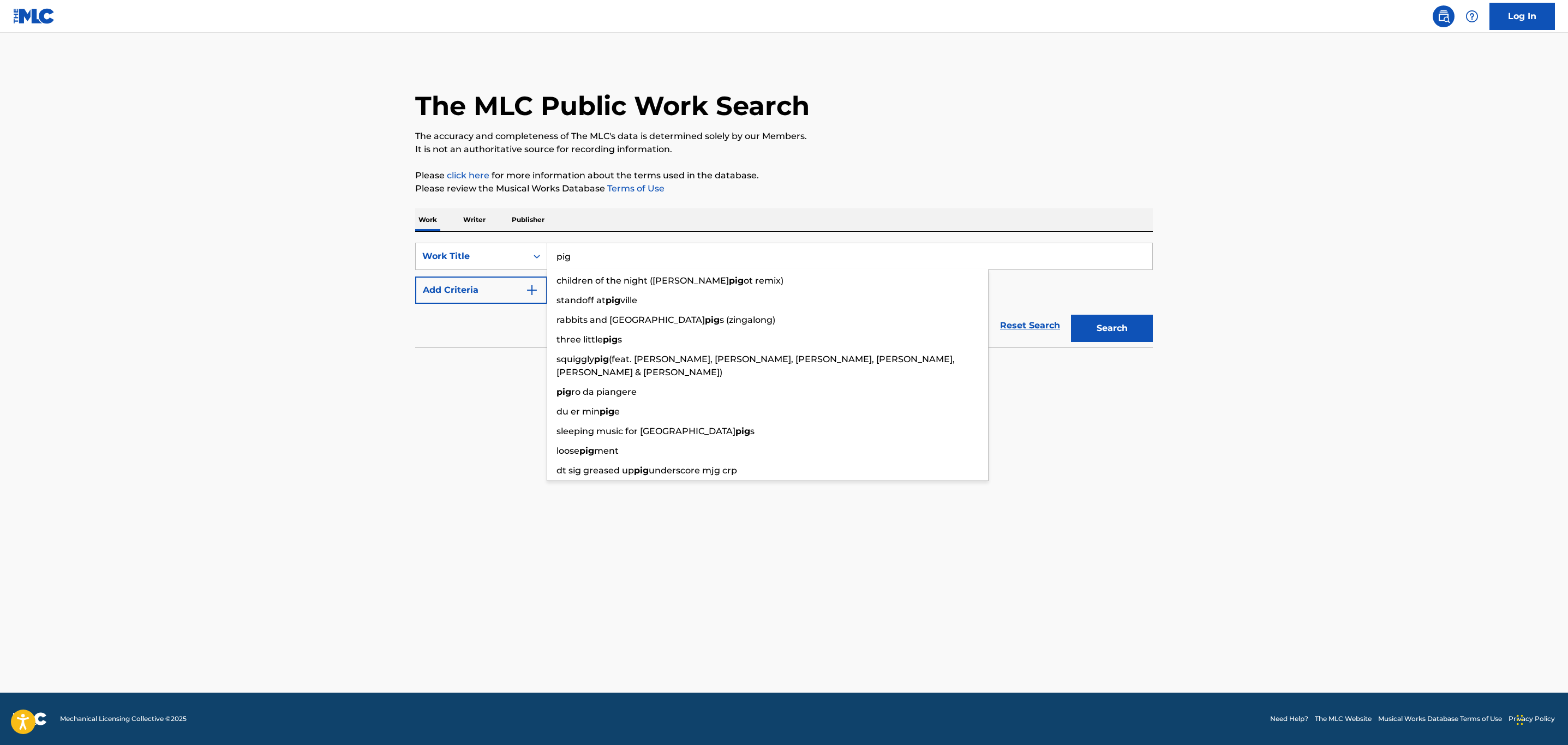
type input "pig"
click at [508, 294] on button "Add Criteria" at bounding box center [482, 290] width 132 height 27
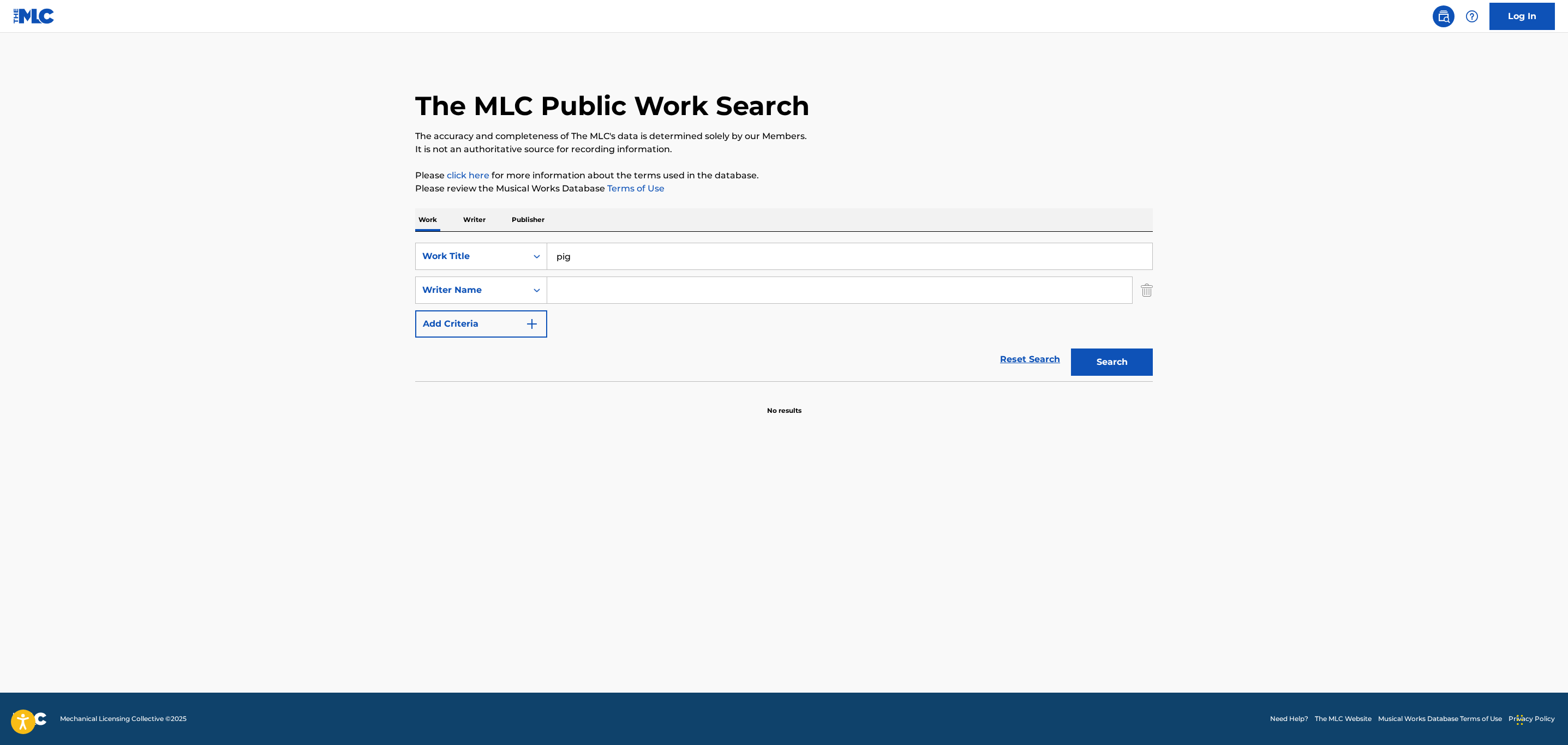
click at [587, 294] on input "Search Form" at bounding box center [840, 290] width 585 height 26
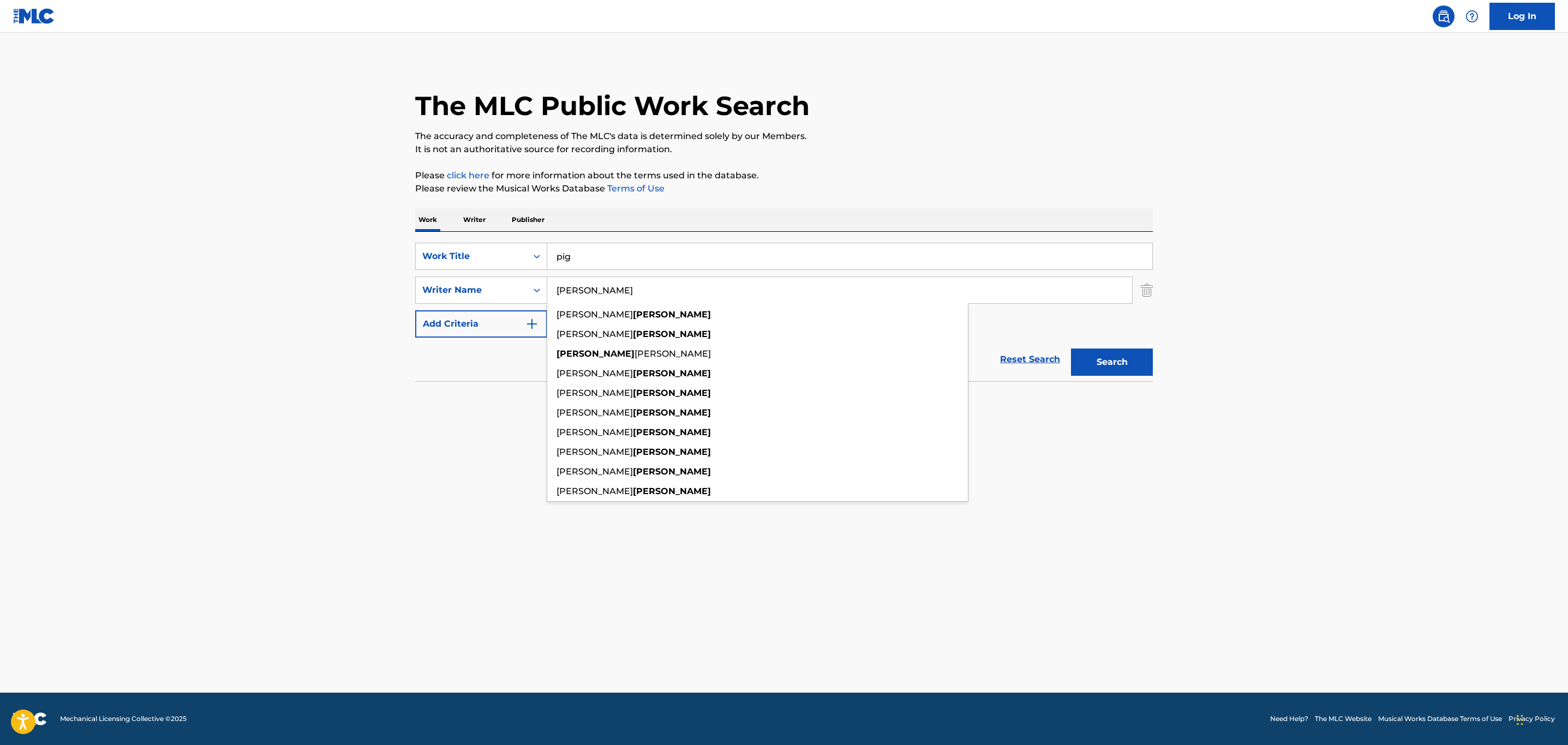
type input "townsend"
click at [1125, 542] on main "The MLC Public Work Search The accuracy and completeness of The MLC's data is d…" at bounding box center [784, 362] width 1568 height 660
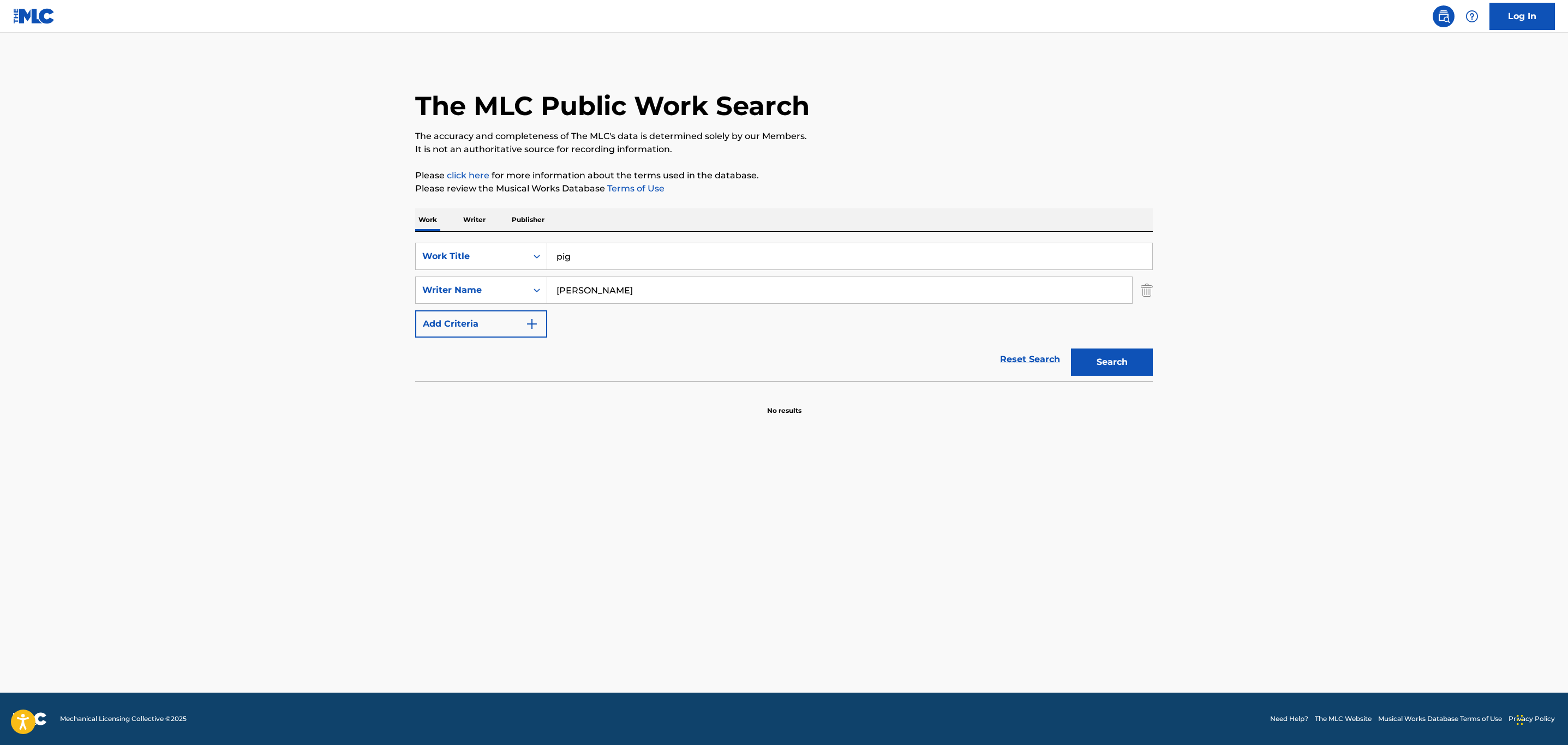
click at [1100, 356] on button "Search" at bounding box center [1111, 362] width 82 height 27
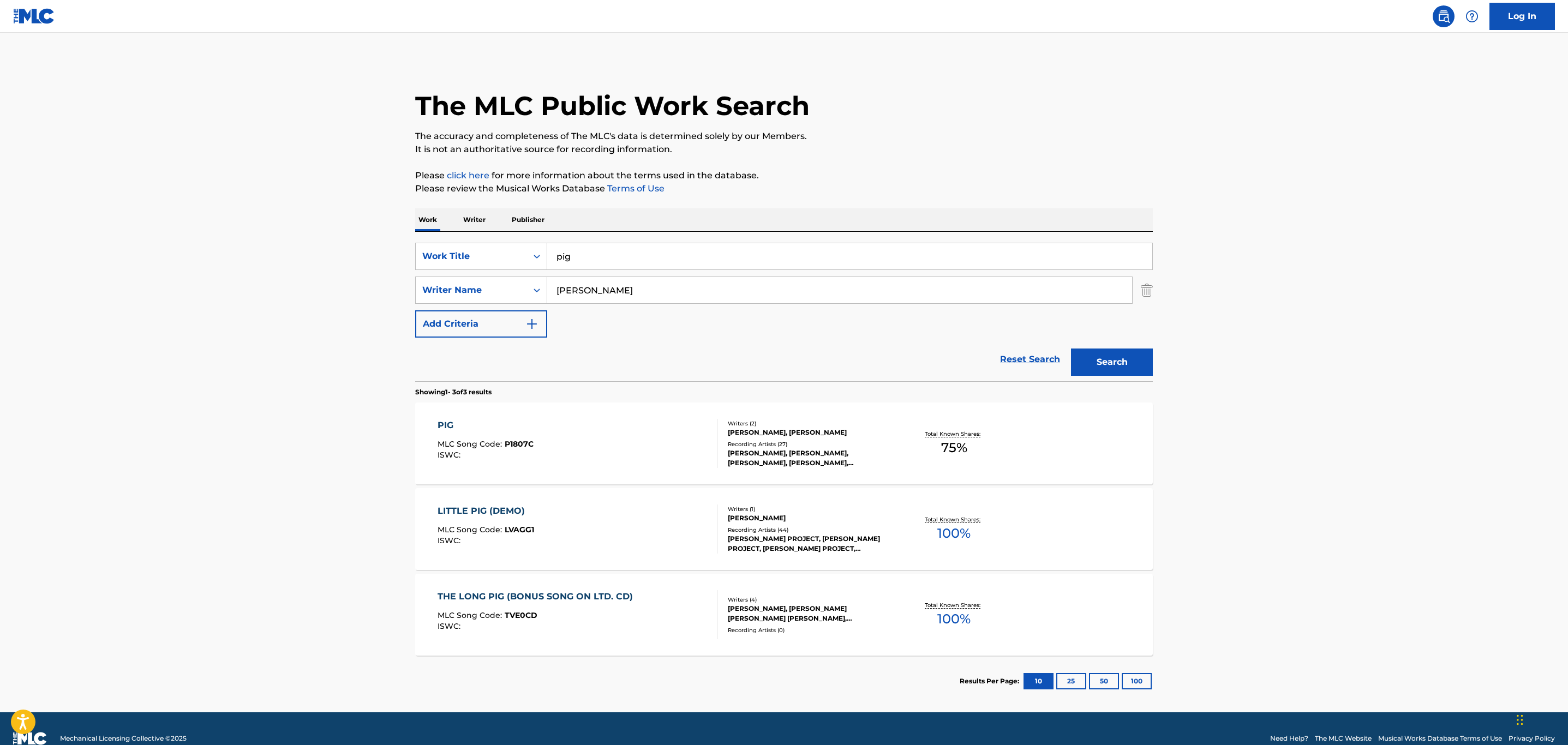
click at [604, 443] on div "PIG MLC Song Code : P1807C ISWC :" at bounding box center [578, 443] width 280 height 49
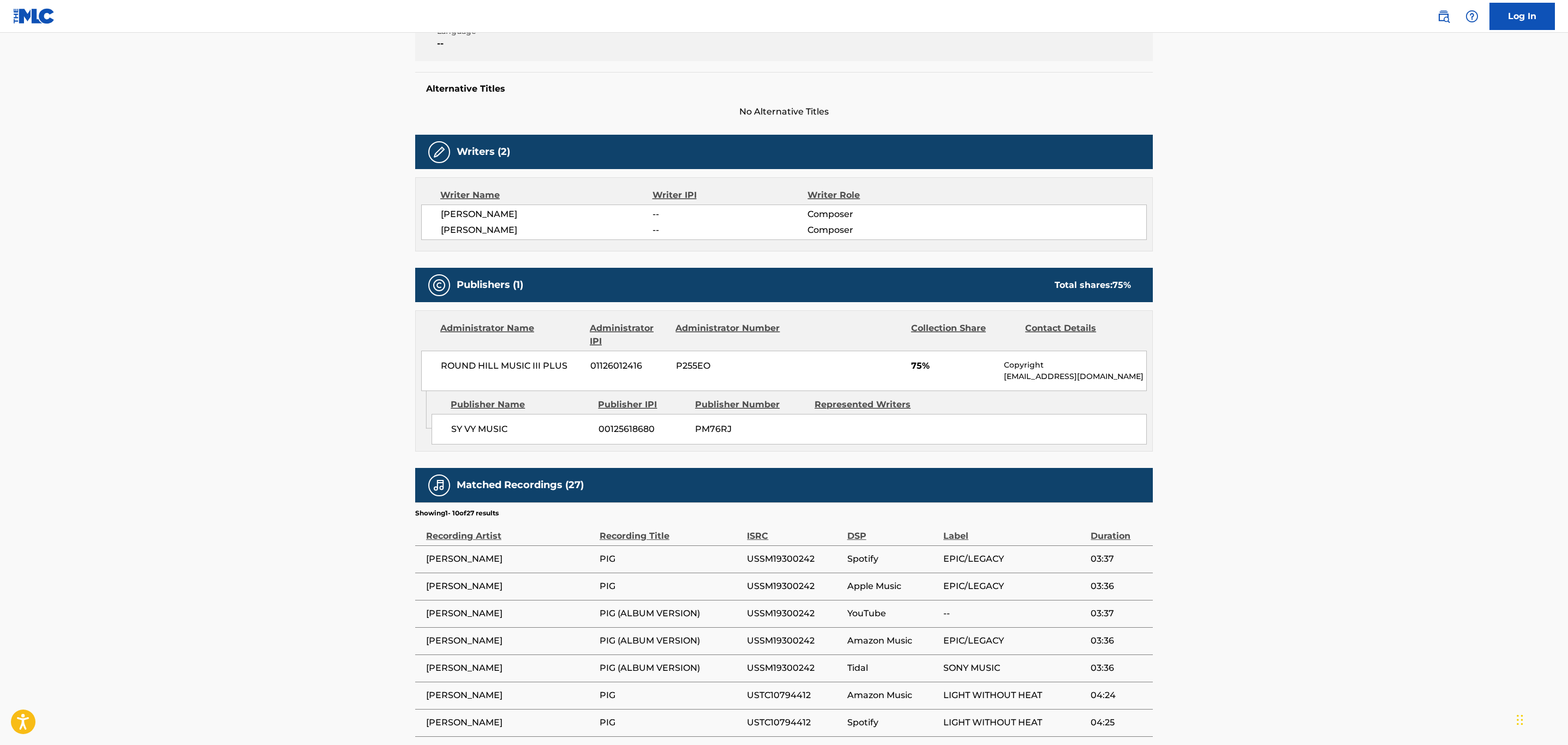
scroll to position [327, 0]
